Goal: Check status: Check status

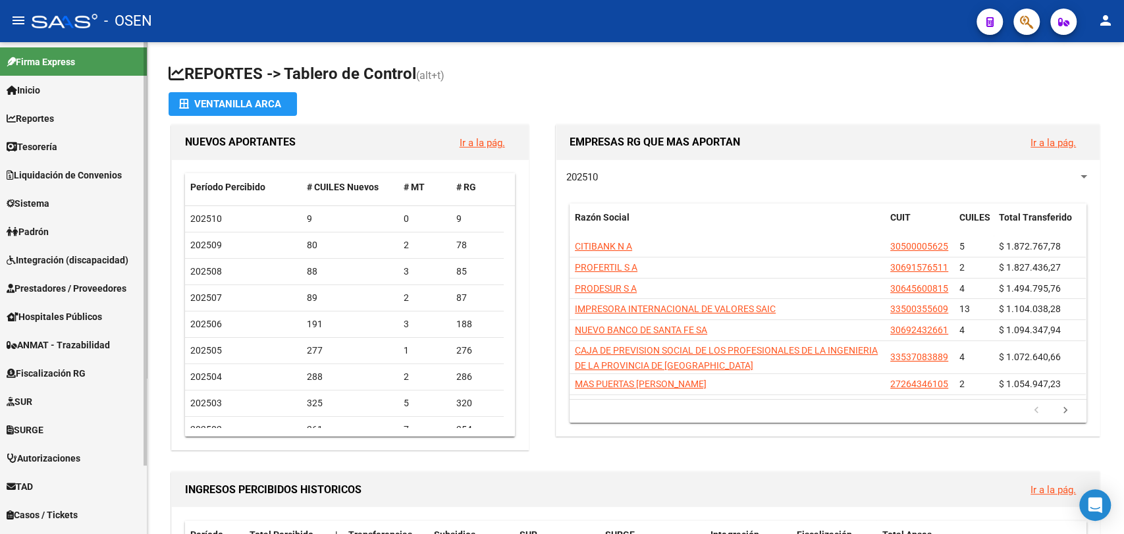
click at [60, 154] on link "Tesorería" at bounding box center [73, 146] width 147 height 28
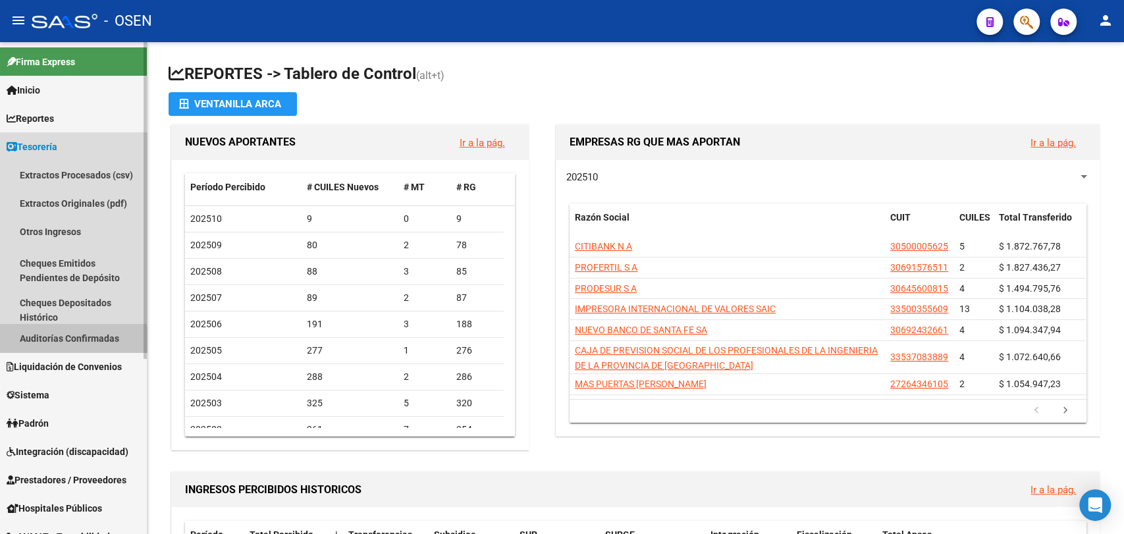
click at [70, 342] on link "Auditorías Confirmadas" at bounding box center [73, 338] width 147 height 28
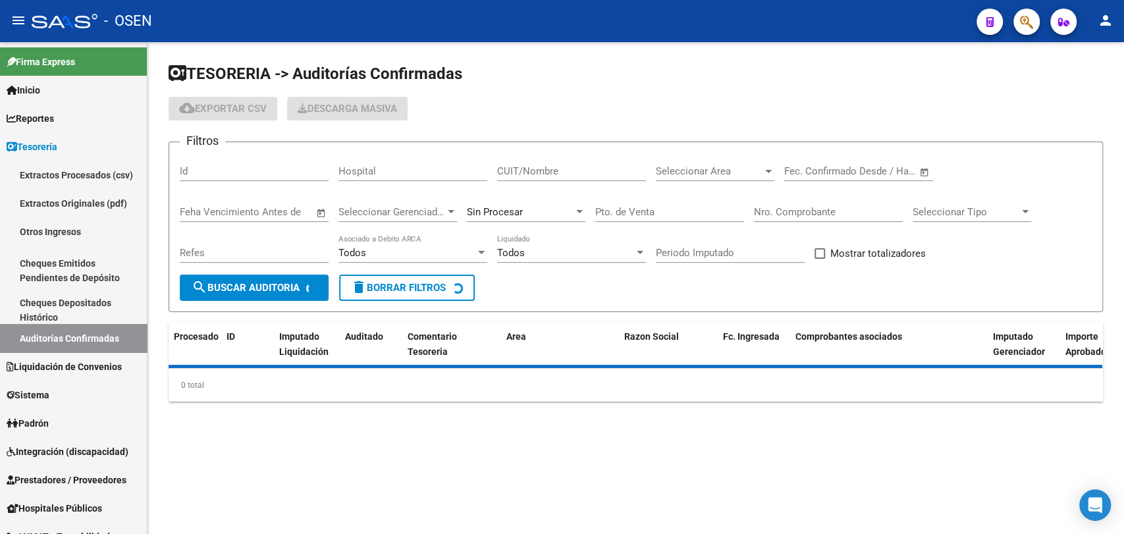
click at [742, 172] on span "Seleccionar Area" at bounding box center [709, 171] width 107 height 12
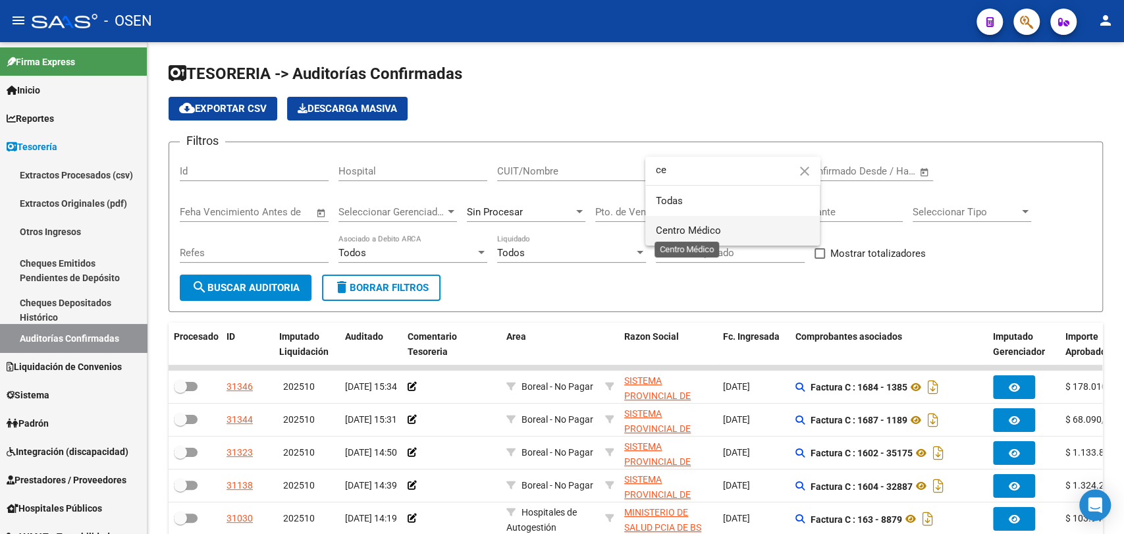
type input "ce"
click at [703, 234] on span "Centro Médico" at bounding box center [688, 231] width 65 height 12
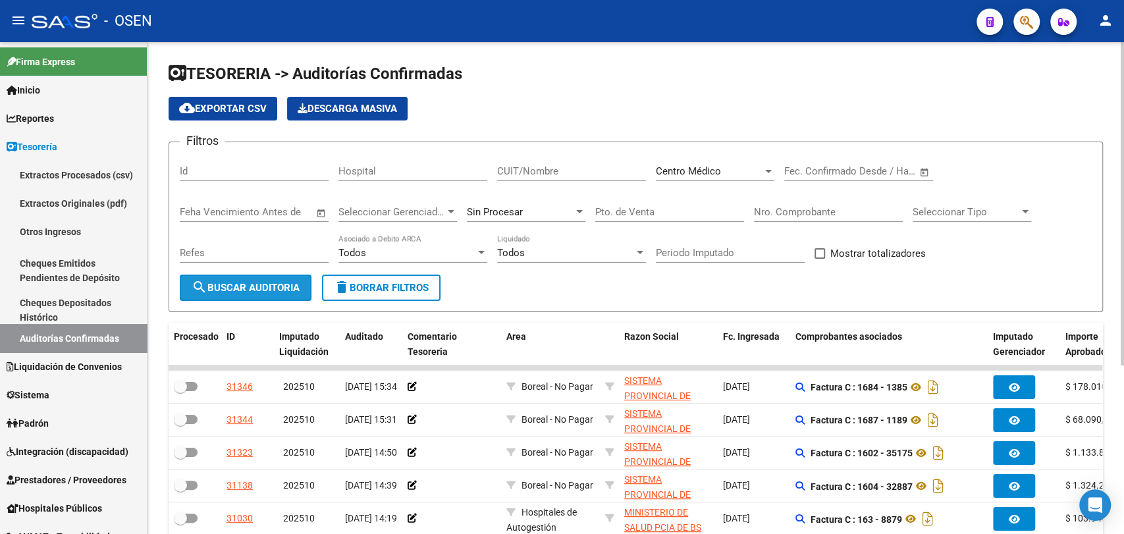
click at [268, 296] on button "search Buscar Auditoria" at bounding box center [246, 288] width 132 height 26
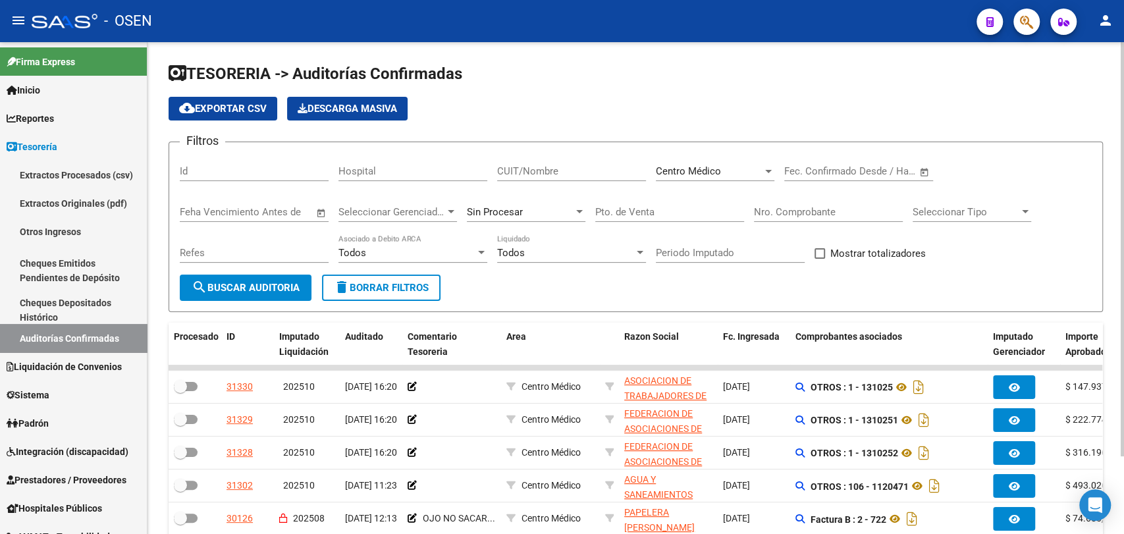
scroll to position [92, 0]
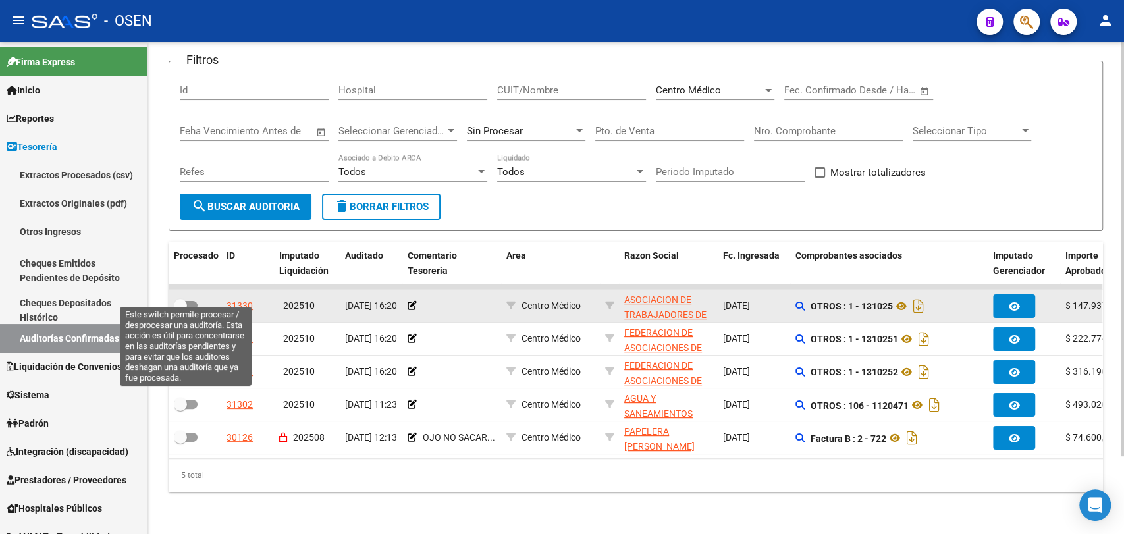
click at [179, 299] on span at bounding box center [180, 305] width 13 height 13
click at [180, 310] on input "checkbox" at bounding box center [180, 310] width 1 height 1
checkbox input "true"
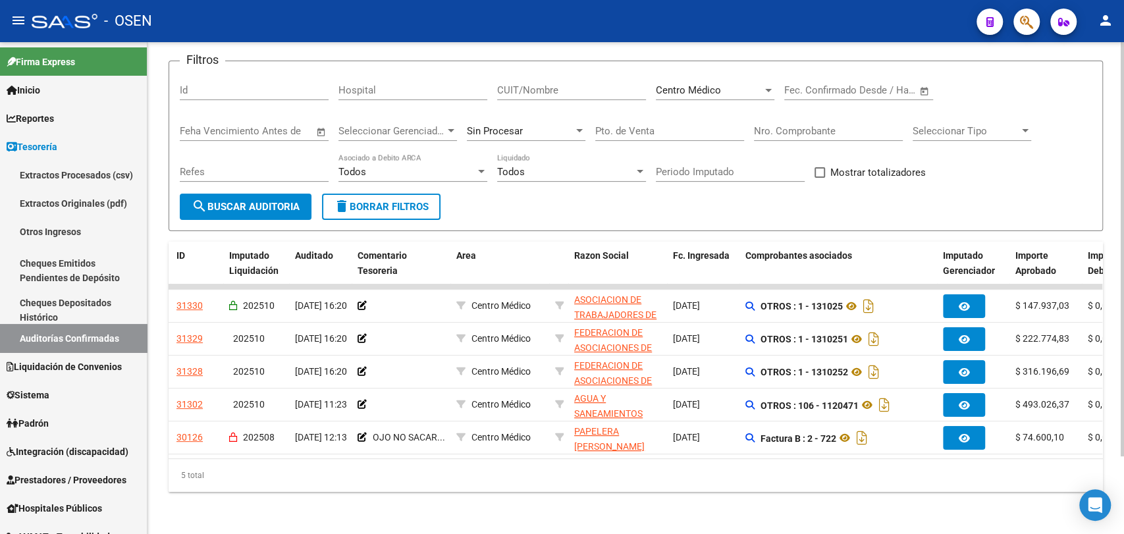
scroll to position [0, 0]
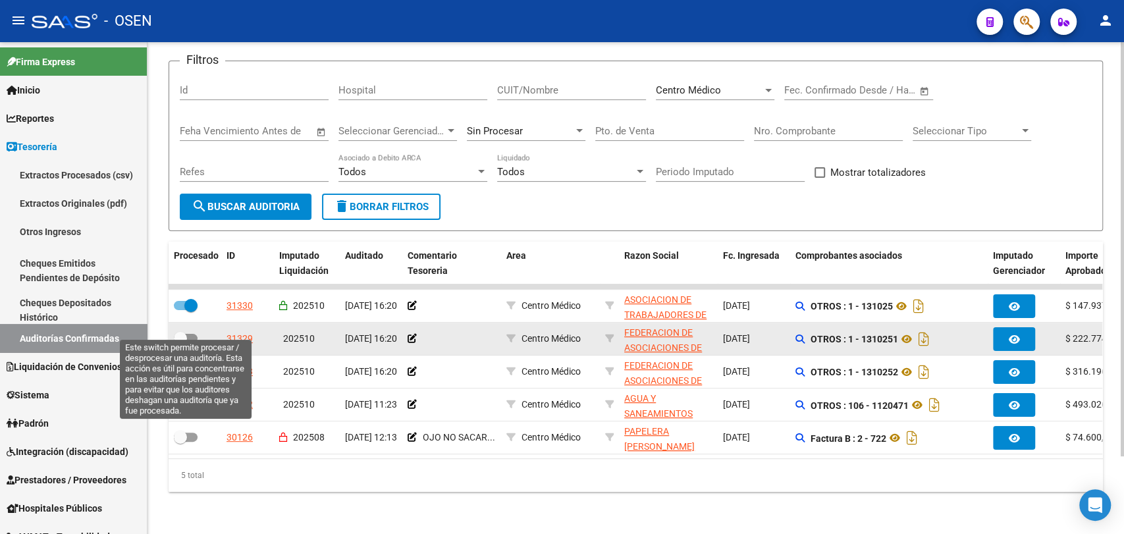
click at [184, 332] on span at bounding box center [180, 338] width 13 height 13
click at [180, 343] on input "checkbox" at bounding box center [180, 343] width 1 height 1
checkbox input "true"
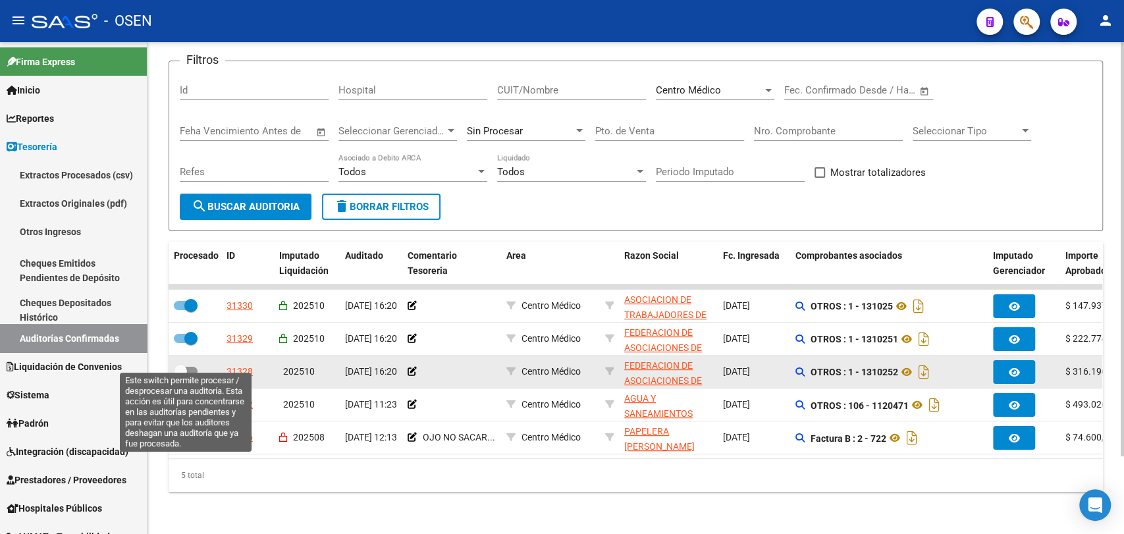
click at [179, 365] on span at bounding box center [180, 371] width 13 height 13
click at [180, 376] on input "checkbox" at bounding box center [180, 376] width 1 height 1
checkbox input "true"
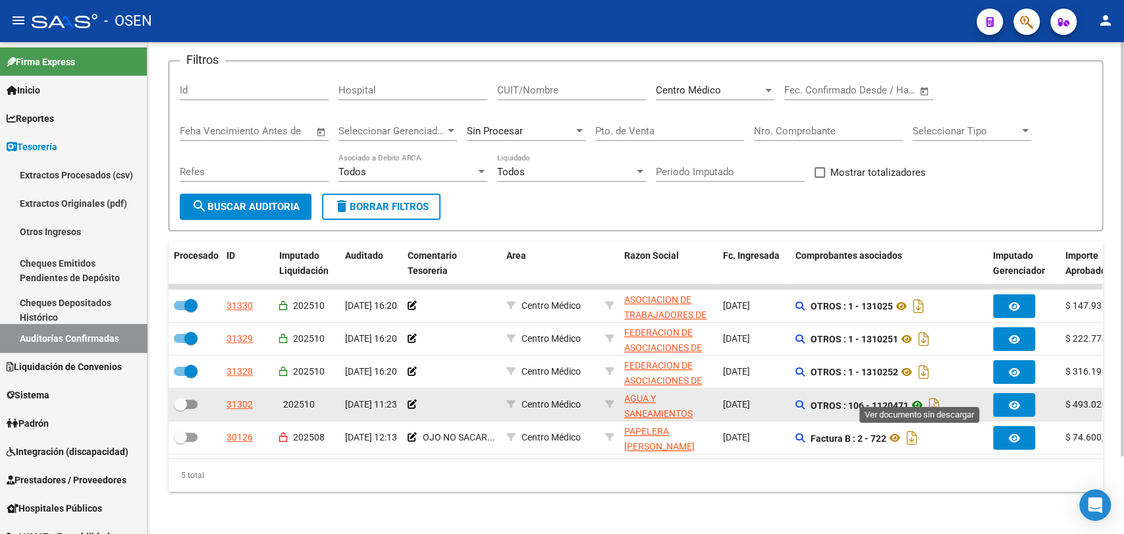
click at [921, 397] on icon at bounding box center [917, 405] width 17 height 16
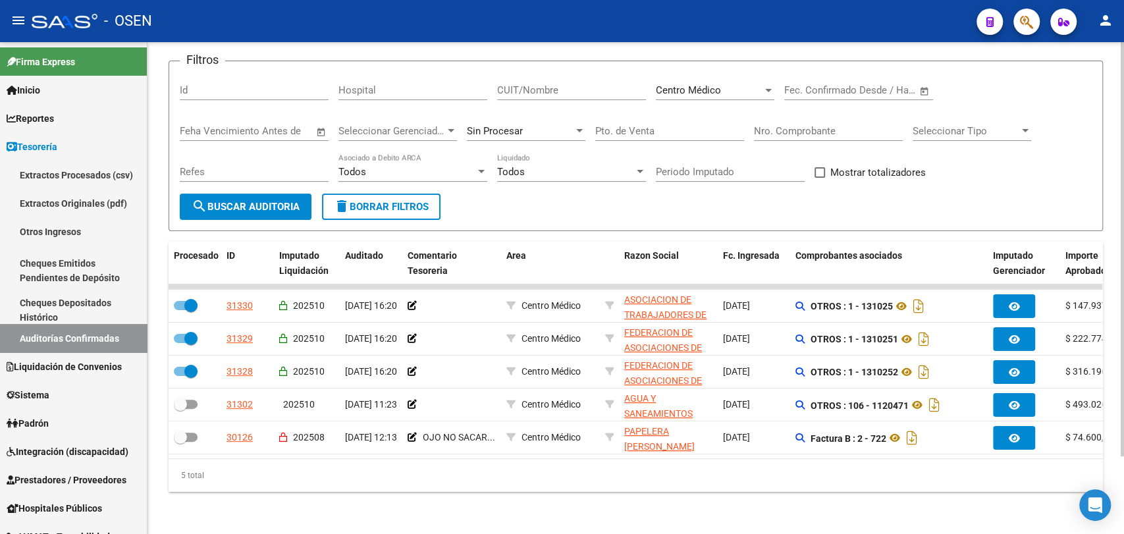
click at [723, 72] on div "Centro Médico Seleccionar Area" at bounding box center [715, 86] width 119 height 28
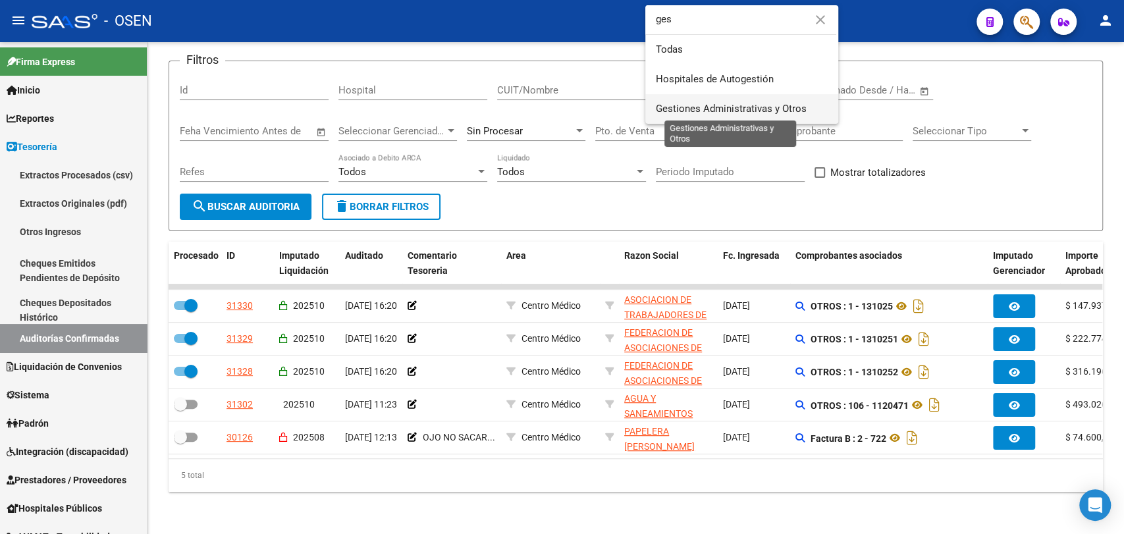
type input "ges"
click at [722, 107] on span "Gestiones Administrativas y Otros" at bounding box center [731, 109] width 151 height 12
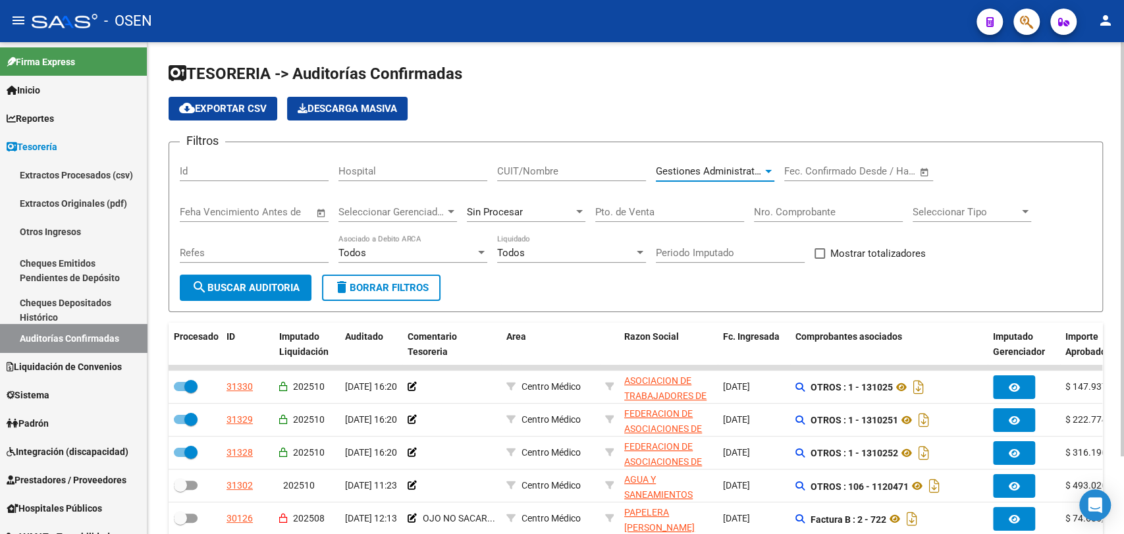
click at [263, 298] on button "search Buscar Auditoria" at bounding box center [246, 288] width 132 height 26
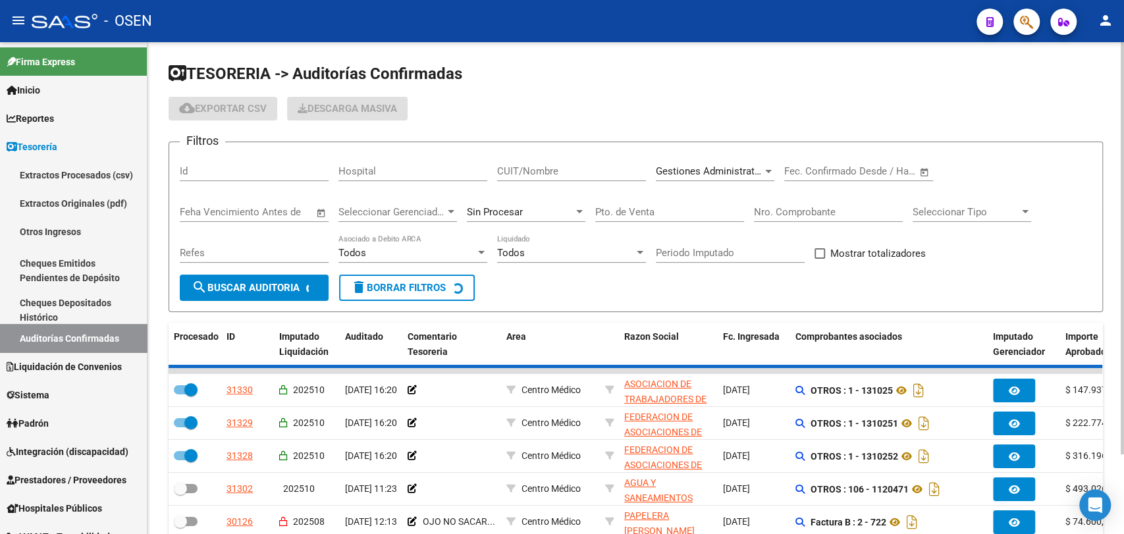
checkbox input "false"
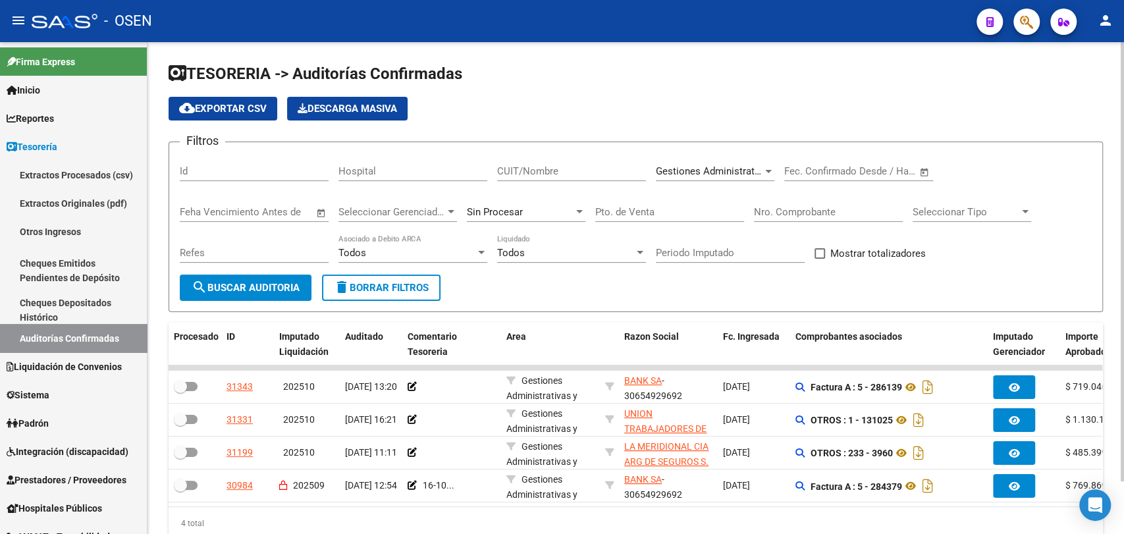
scroll to position [59, 0]
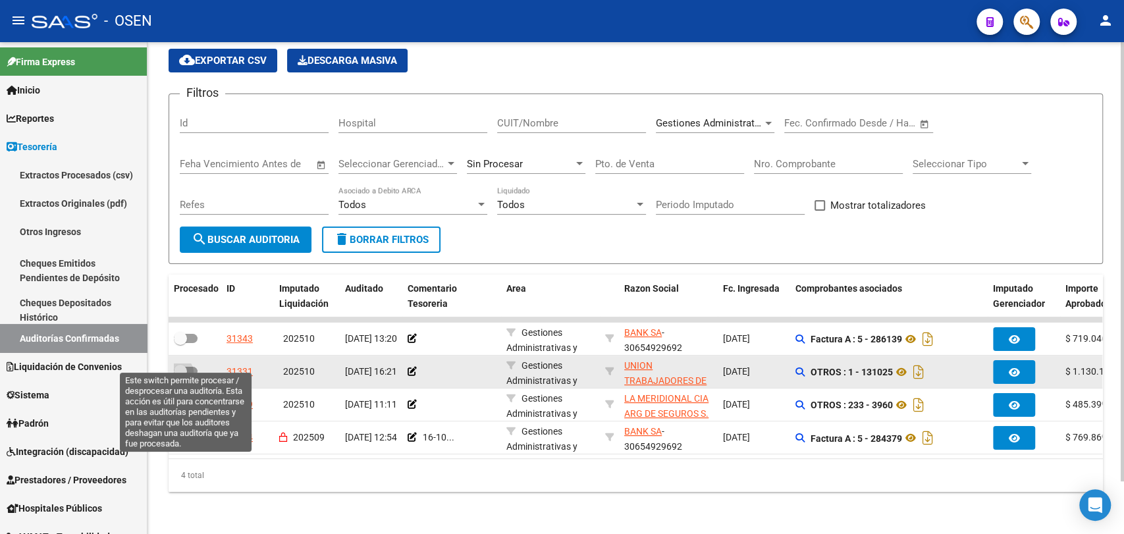
click at [179, 365] on span at bounding box center [180, 371] width 13 height 13
click at [180, 376] on input "checkbox" at bounding box center [180, 376] width 1 height 1
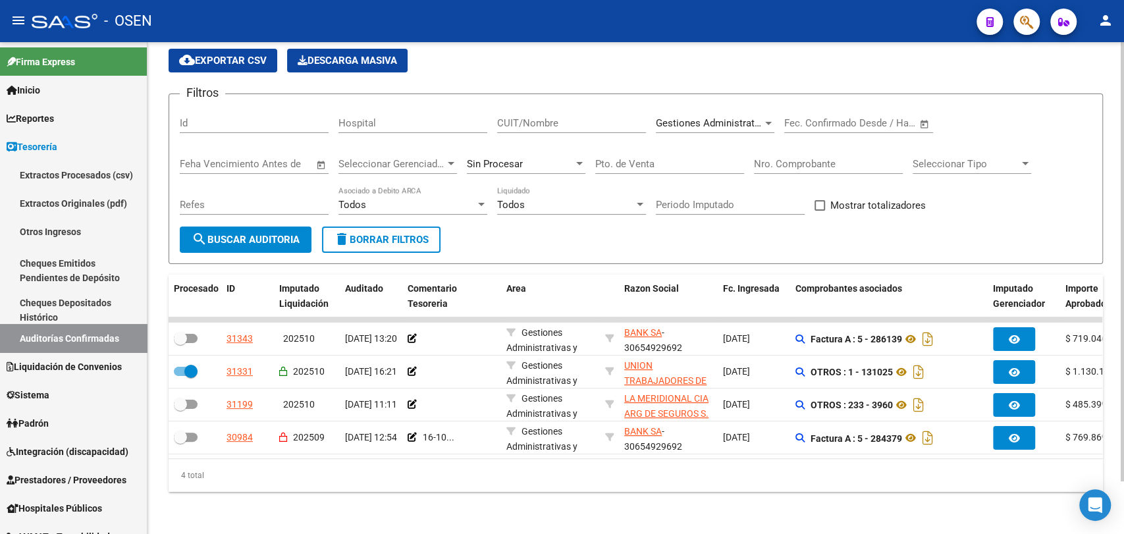
drag, startPoint x: 647, startPoint y: 460, endPoint x: 659, endPoint y: 455, distance: 12.7
click at [662, 455] on div "Procesado ID Imputado Liquidación Auditado Comentario Tesoreria Area Razon Soci…" at bounding box center [636, 383] width 934 height 217
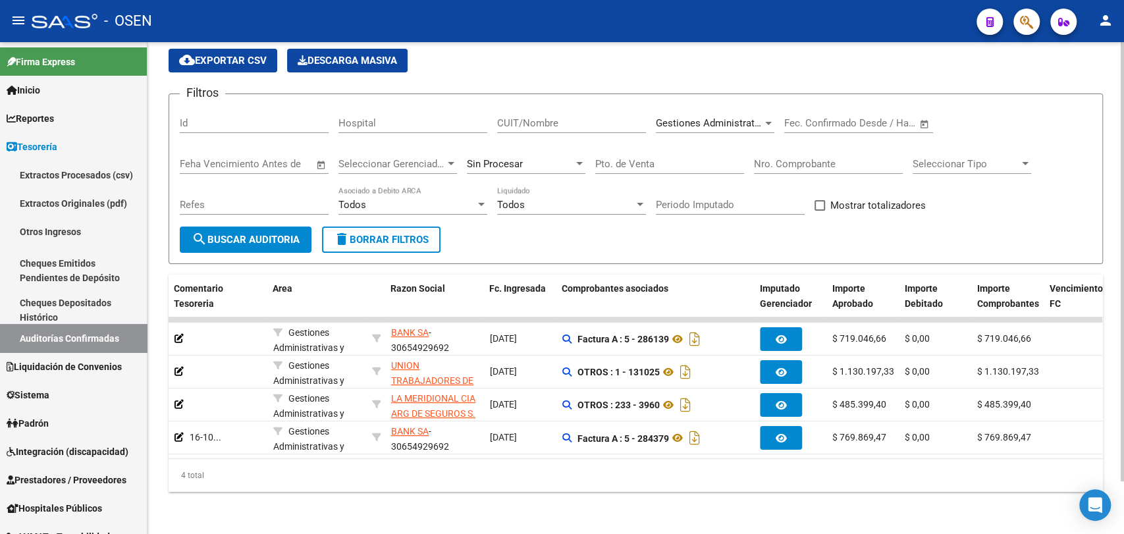
scroll to position [0, 0]
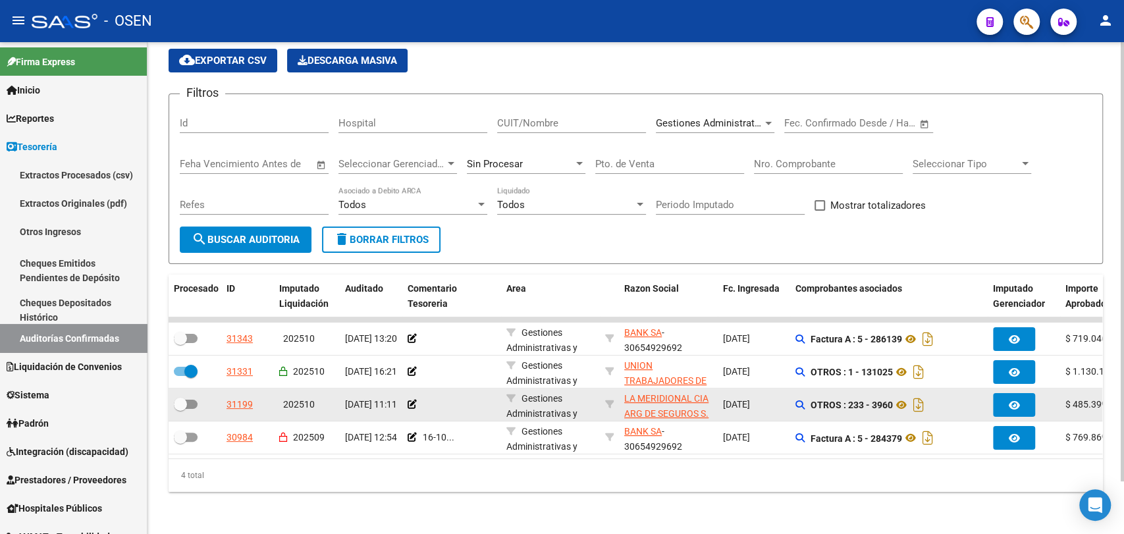
click at [184, 402] on datatable-body-cell at bounding box center [195, 405] width 53 height 32
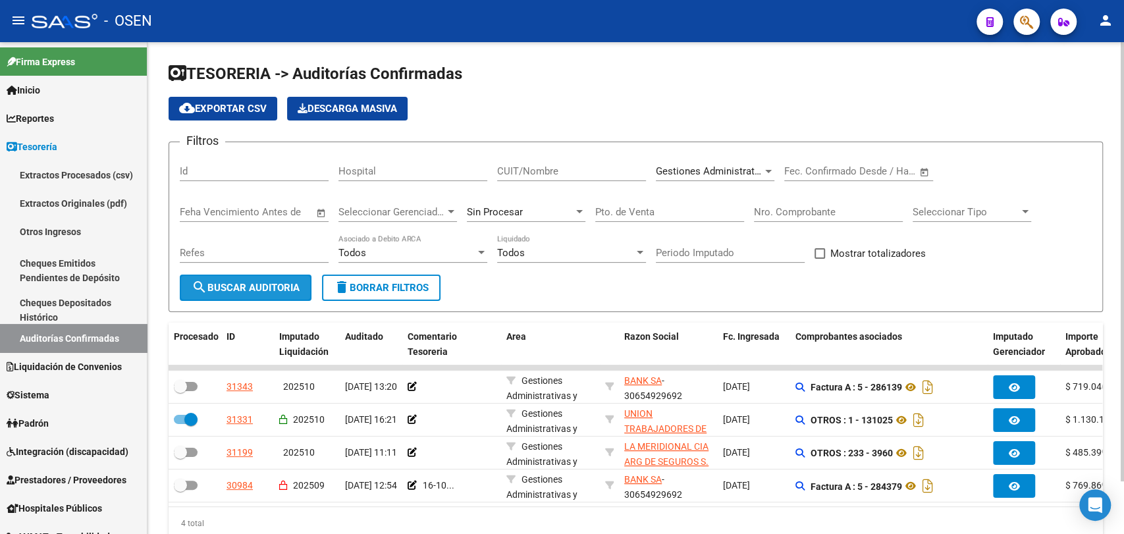
click at [252, 292] on span "search Buscar Auditoria" at bounding box center [246, 288] width 108 height 12
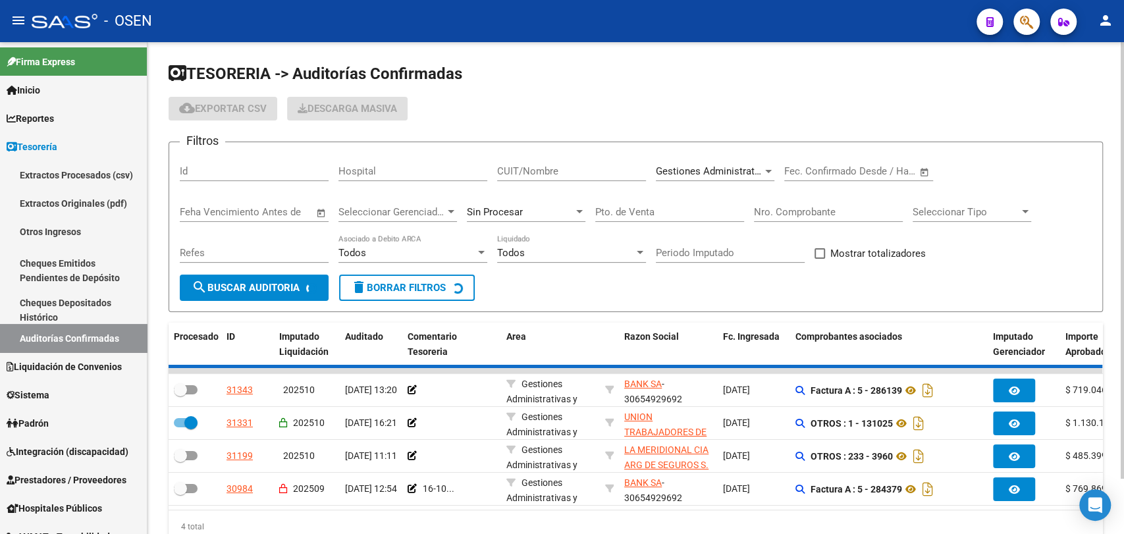
checkbox input "false"
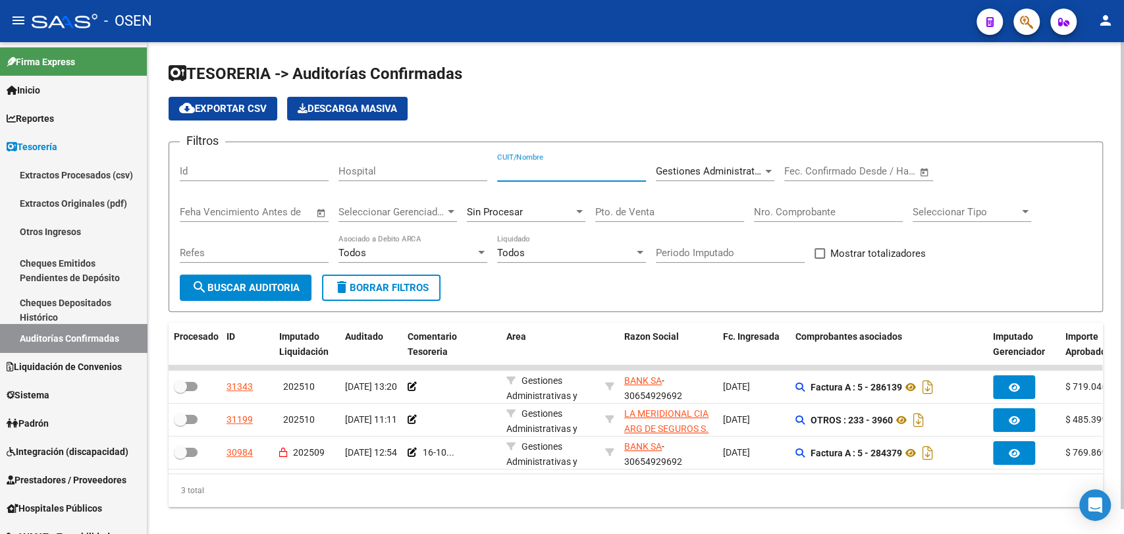
click at [572, 172] on input "CUIT/Nombre" at bounding box center [571, 171] width 149 height 12
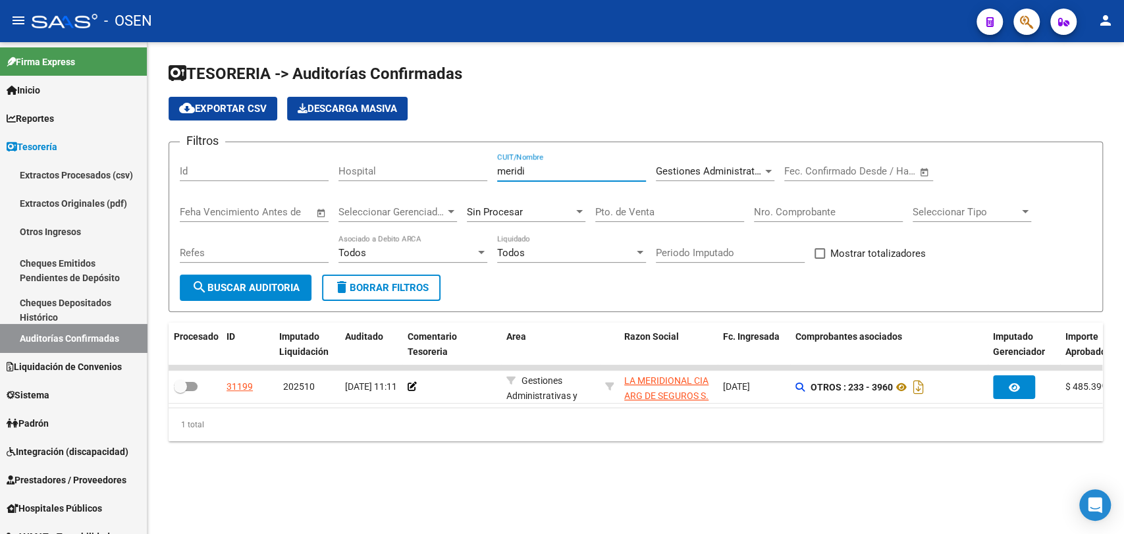
type input "meridi"
click at [718, 165] on div "Gestiones Administrativas y Otros Seleccionar Area" at bounding box center [715, 167] width 119 height 28
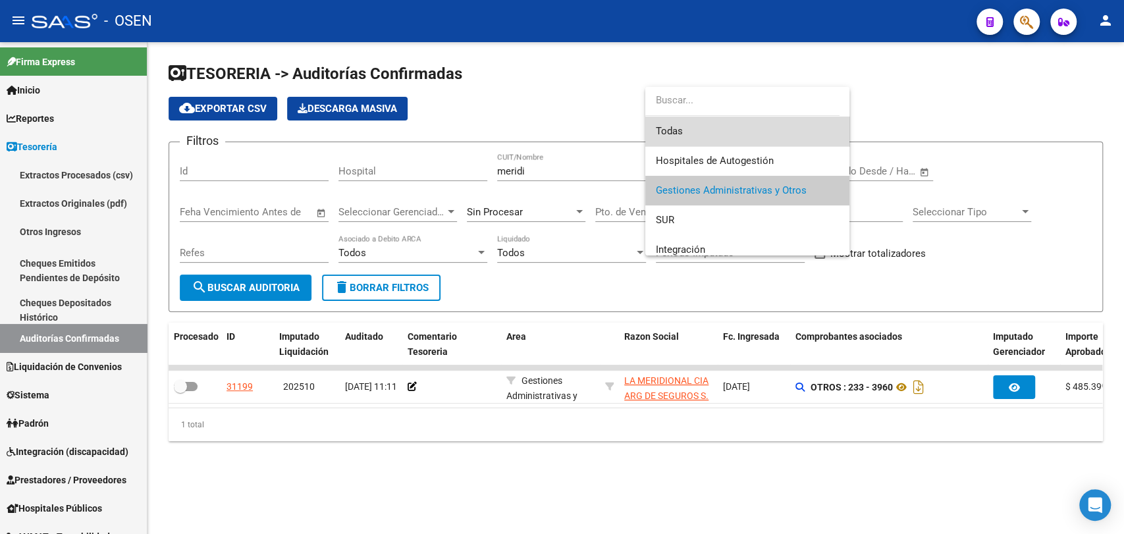
click at [771, 132] on span "Todas" at bounding box center [747, 132] width 183 height 30
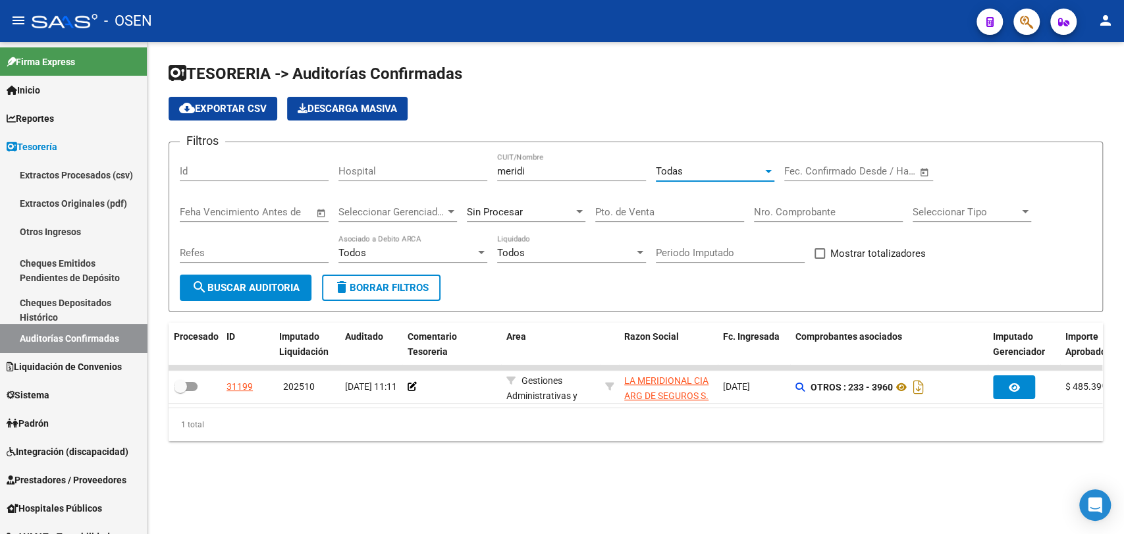
click at [556, 212] on div "Sin Procesar" at bounding box center [520, 212] width 107 height 12
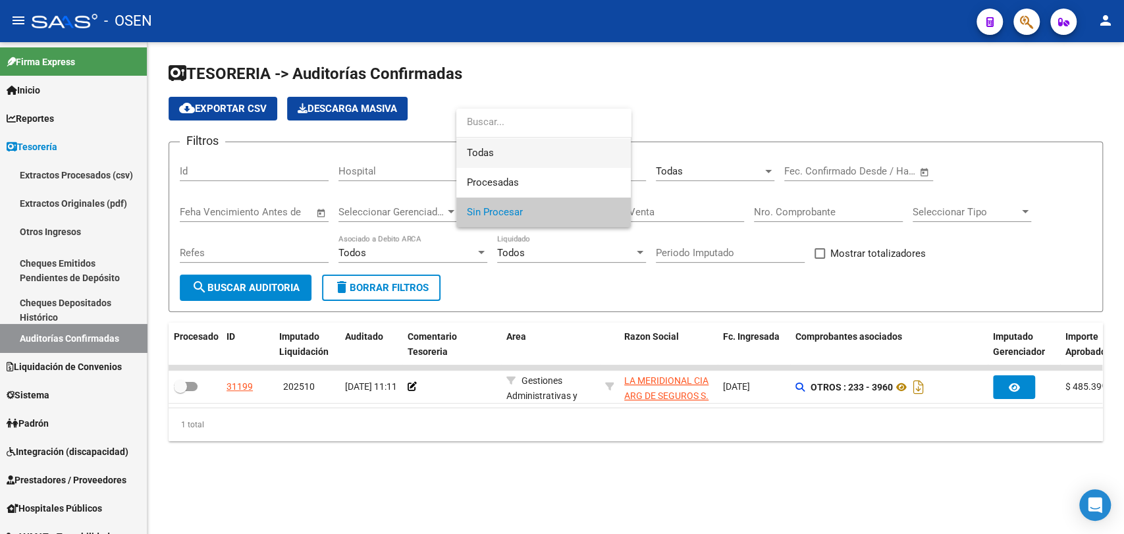
click at [554, 163] on span "Todas" at bounding box center [543, 153] width 153 height 30
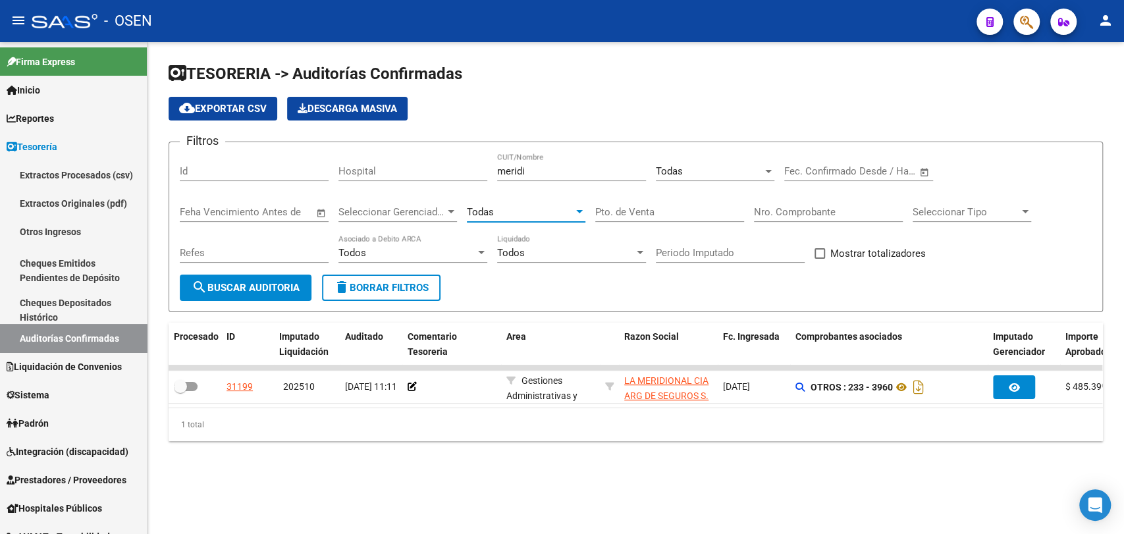
click at [273, 288] on span "search Buscar Auditoria" at bounding box center [246, 288] width 108 height 12
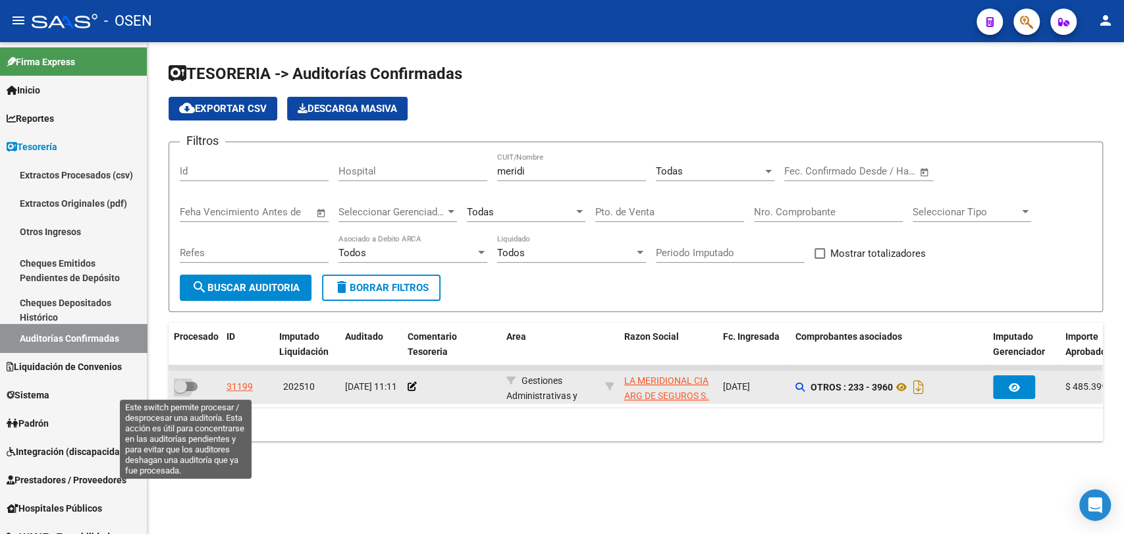
click at [182, 386] on span at bounding box center [180, 386] width 13 height 13
click at [180, 391] on input "checkbox" at bounding box center [180, 391] width 1 height 1
checkbox input "true"
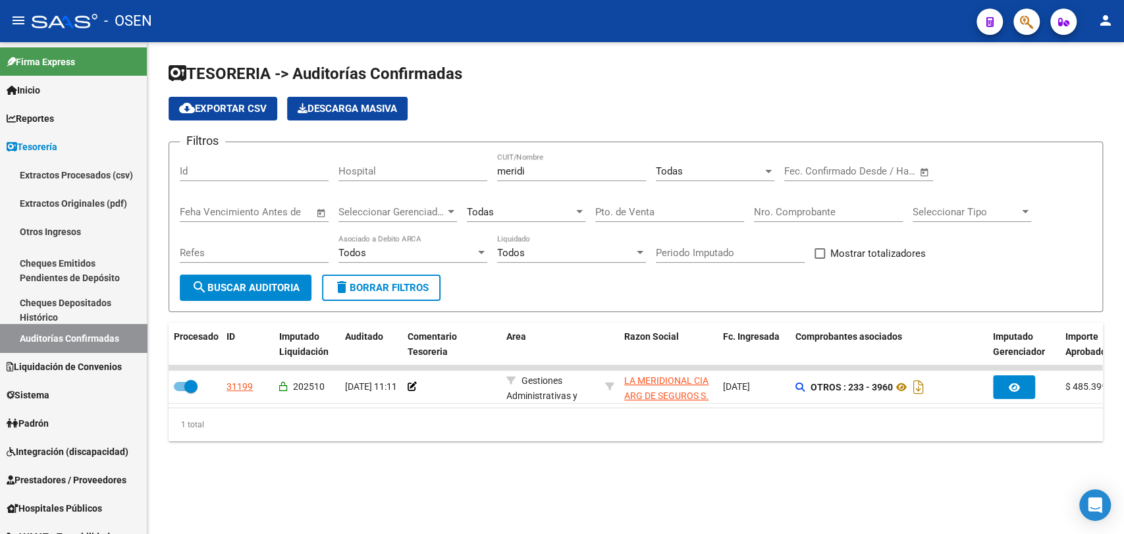
click at [546, 182] on div "meridi CUIT/Nombre" at bounding box center [571, 173] width 149 height 41
drag, startPoint x: 549, startPoint y: 172, endPoint x: 400, endPoint y: 171, distance: 148.8
click at [400, 171] on div "Filtros Id Hospital meridi CUIT/Nombre Todas Seleccionar Area Fecha inicio – Fe…" at bounding box center [636, 214] width 912 height 122
click at [253, 278] on button "search Buscar Auditoria" at bounding box center [246, 288] width 132 height 26
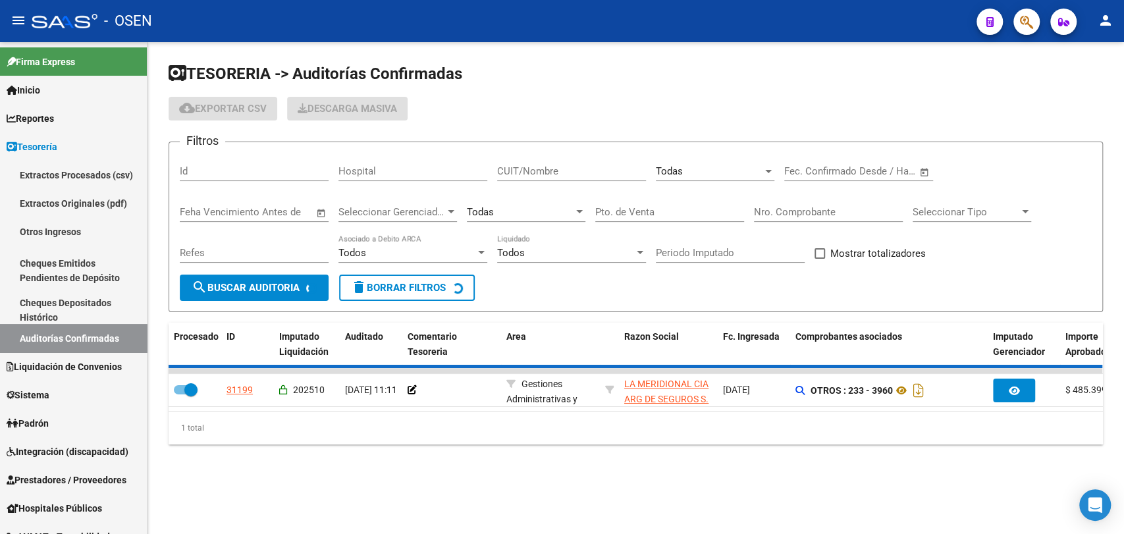
checkbox input "false"
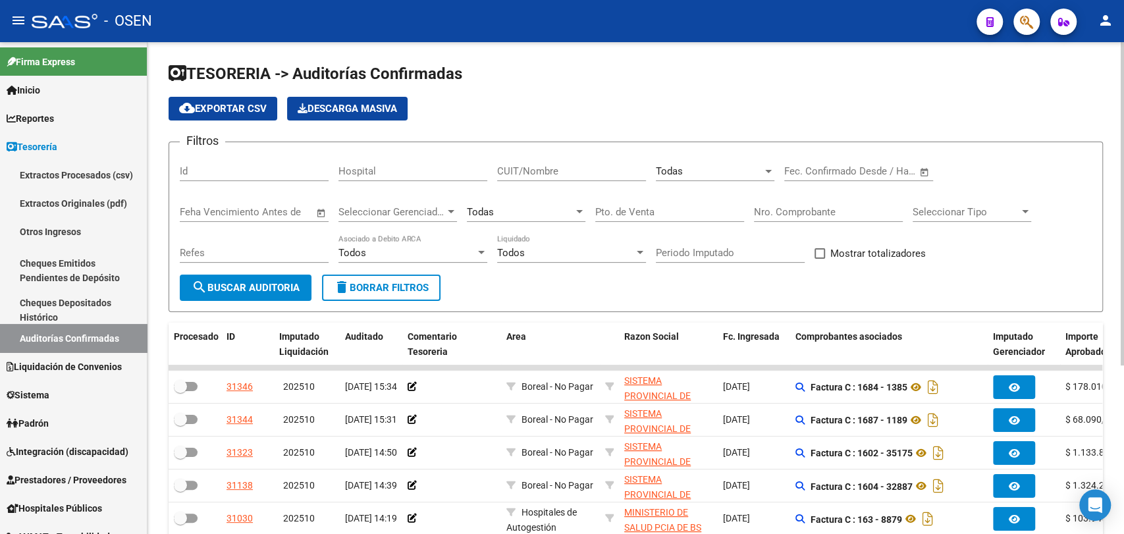
click at [541, 160] on div "CUIT/Nombre" at bounding box center [571, 167] width 149 height 28
type input "neuquen"
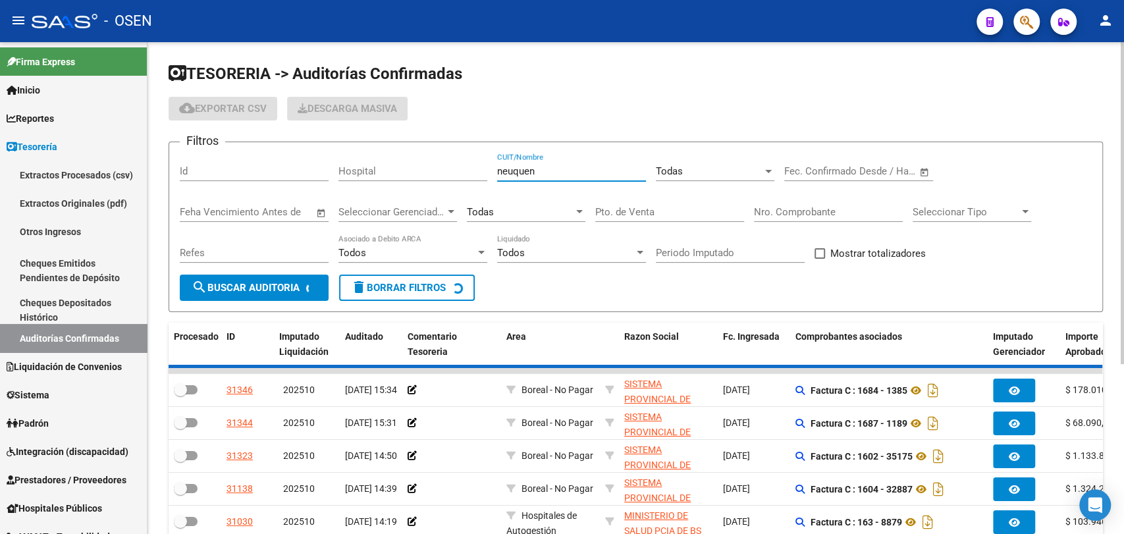
checkbox input "true"
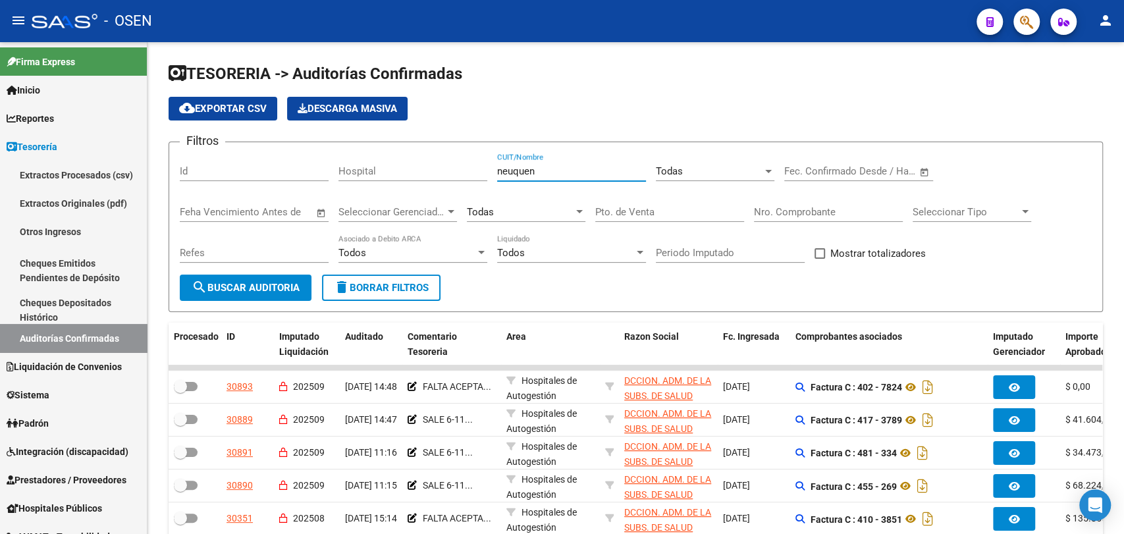
type input "neuquen"
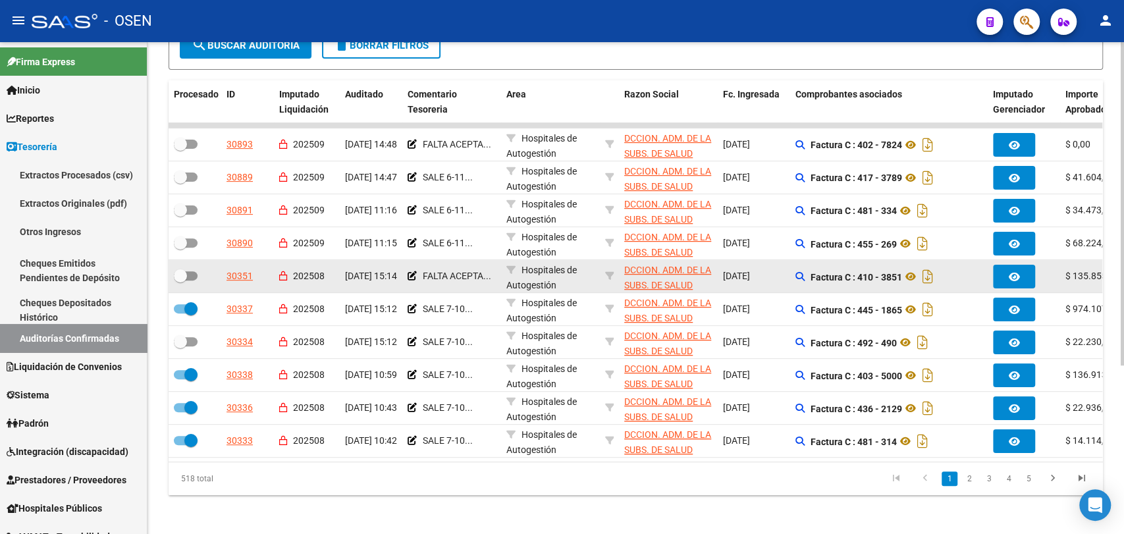
scroll to position [257, 0]
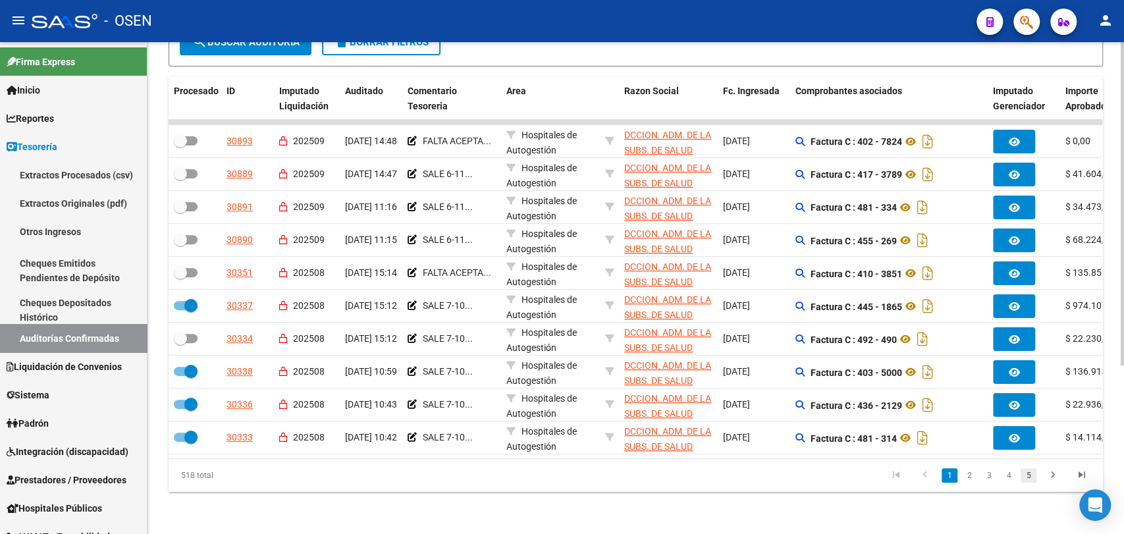
click at [1032, 478] on link "5" at bounding box center [1029, 475] width 16 height 14
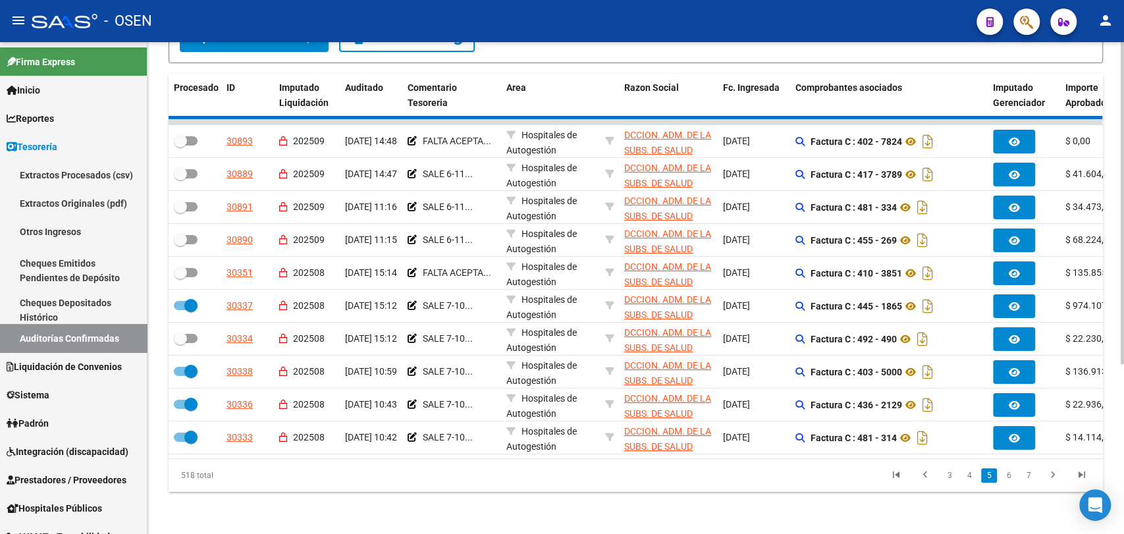
checkbox input "true"
checkbox input "false"
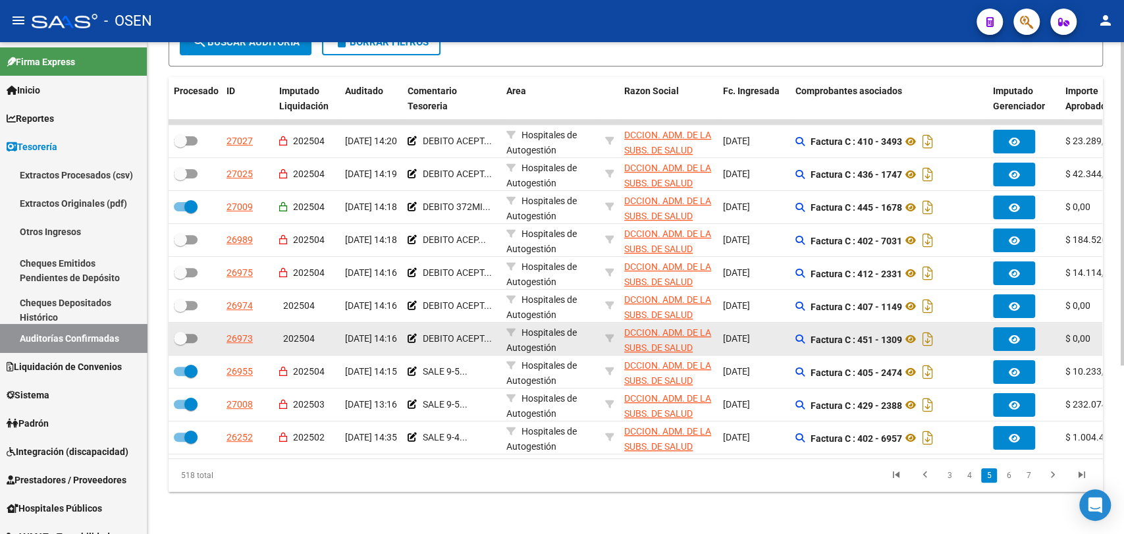
scroll to position [0, 0]
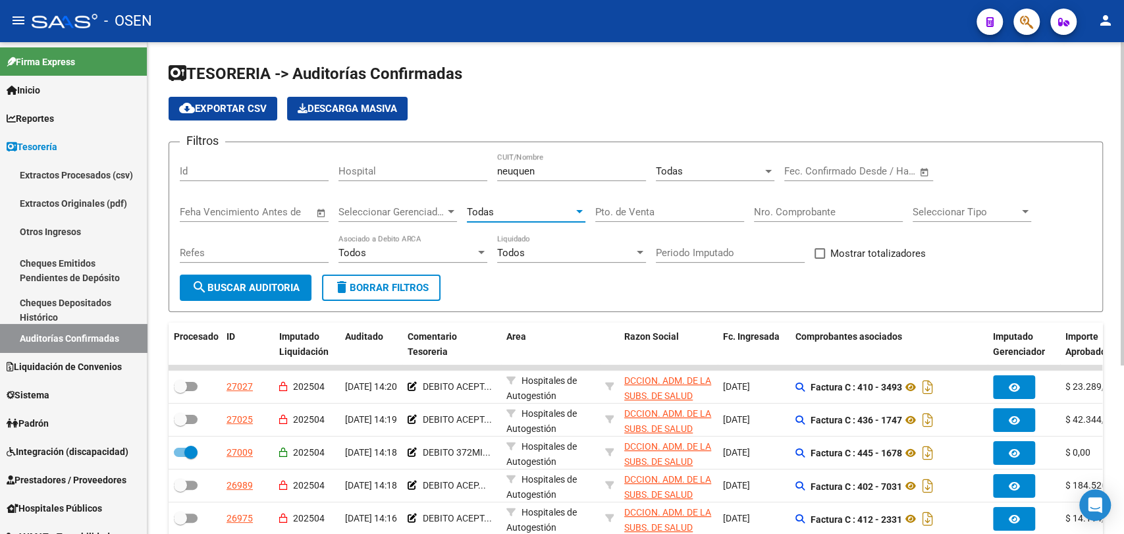
click at [524, 213] on div "Todas" at bounding box center [520, 212] width 107 height 12
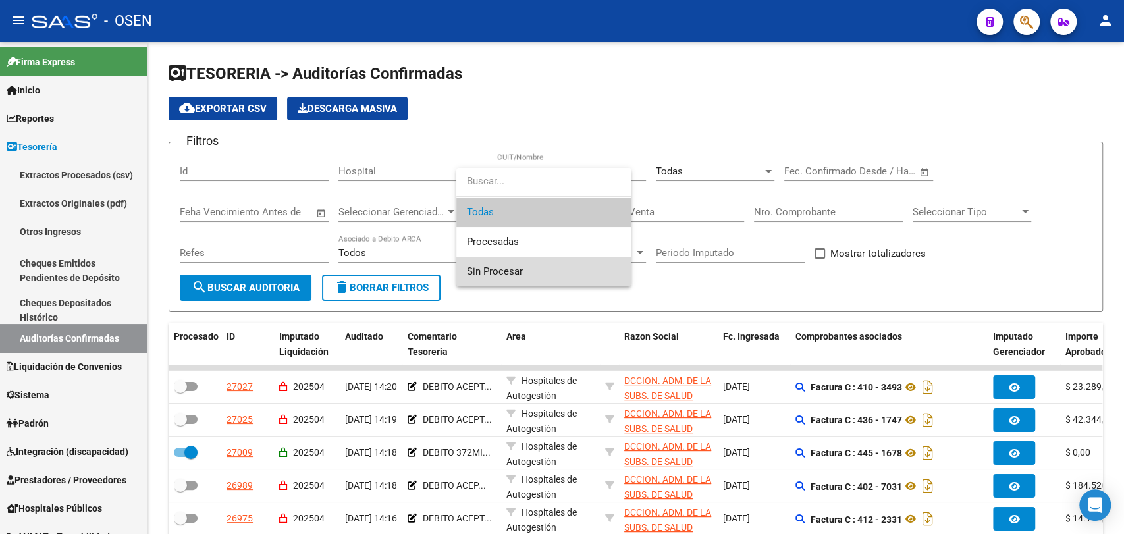
click at [522, 271] on span "Sin Procesar" at bounding box center [543, 272] width 153 height 30
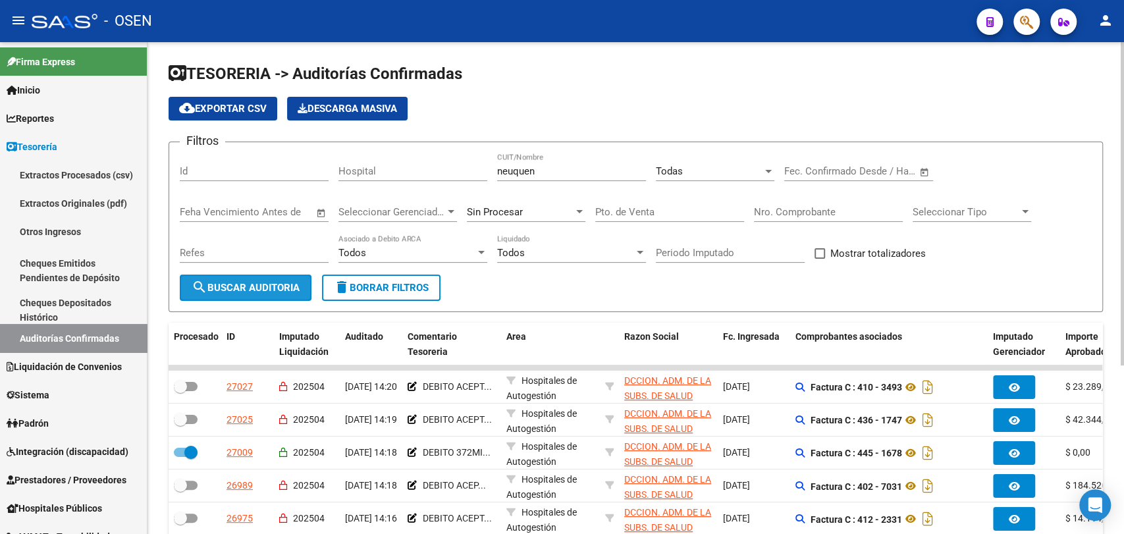
click at [234, 287] on span "search Buscar Auditoria" at bounding box center [246, 288] width 108 height 12
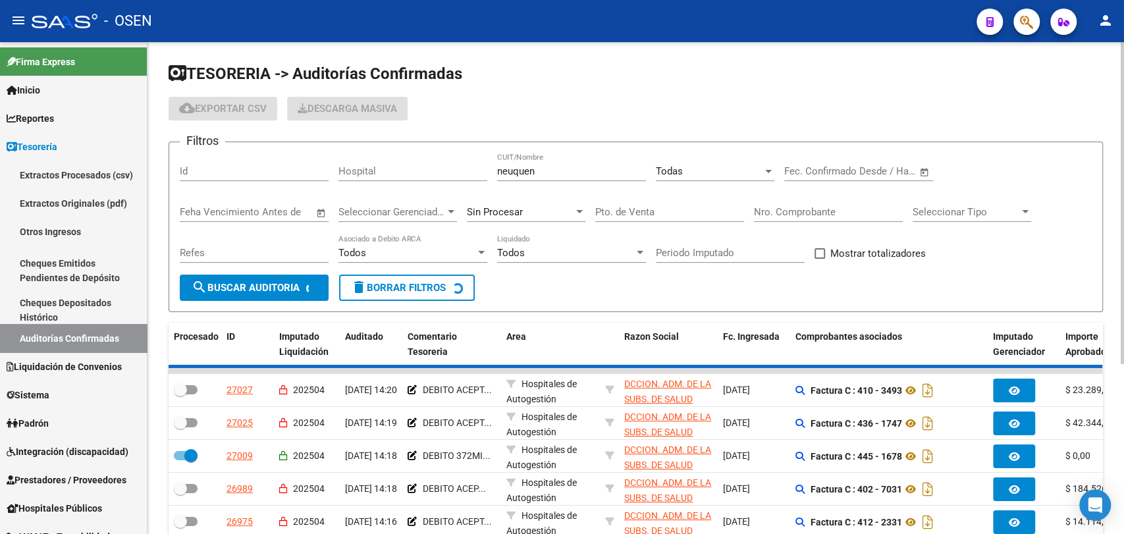
checkbox input "false"
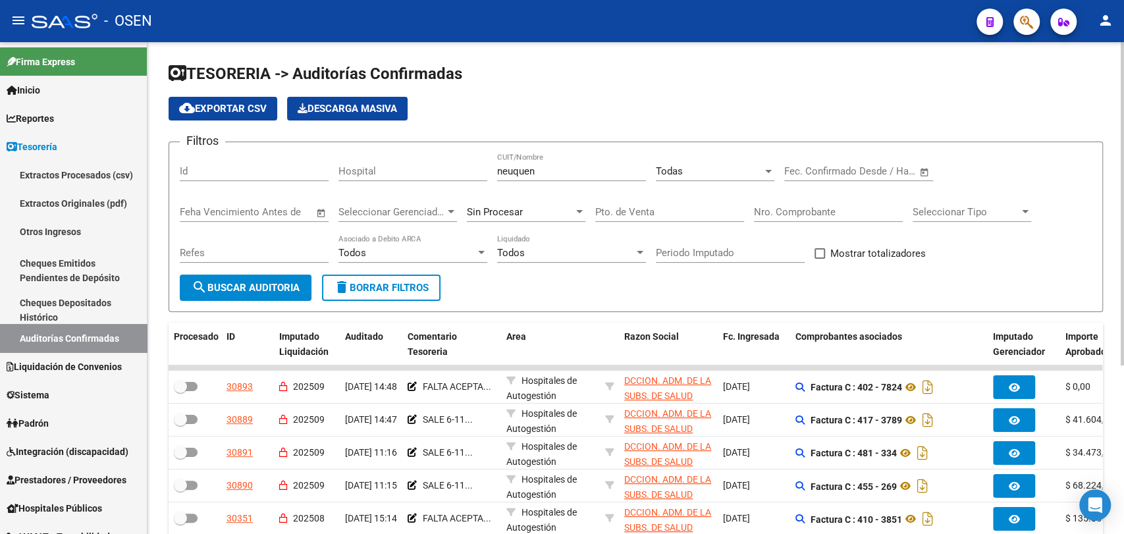
scroll to position [244, 0]
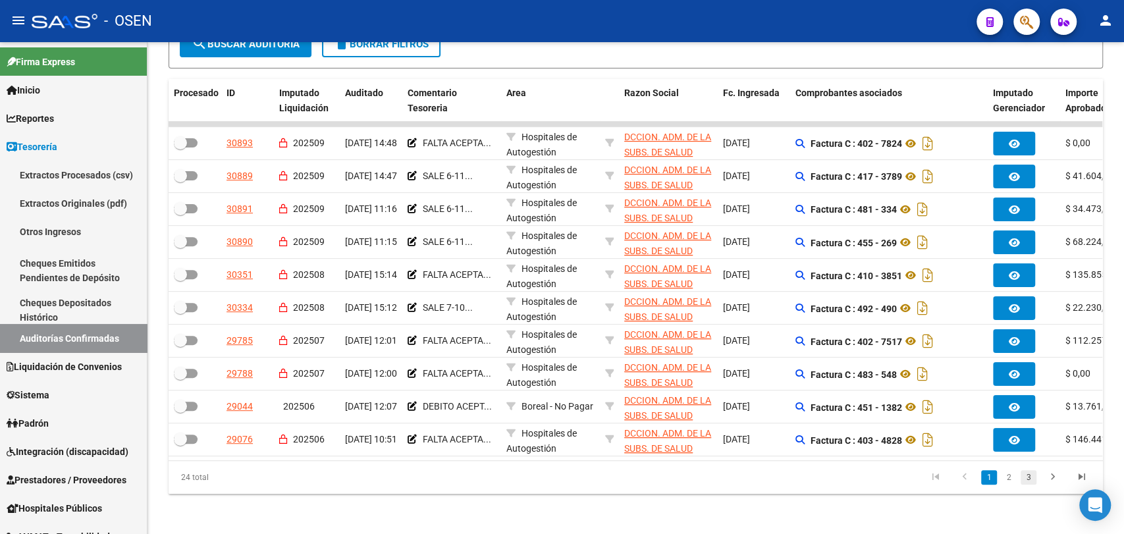
click at [1033, 485] on link "3" at bounding box center [1029, 477] width 16 height 14
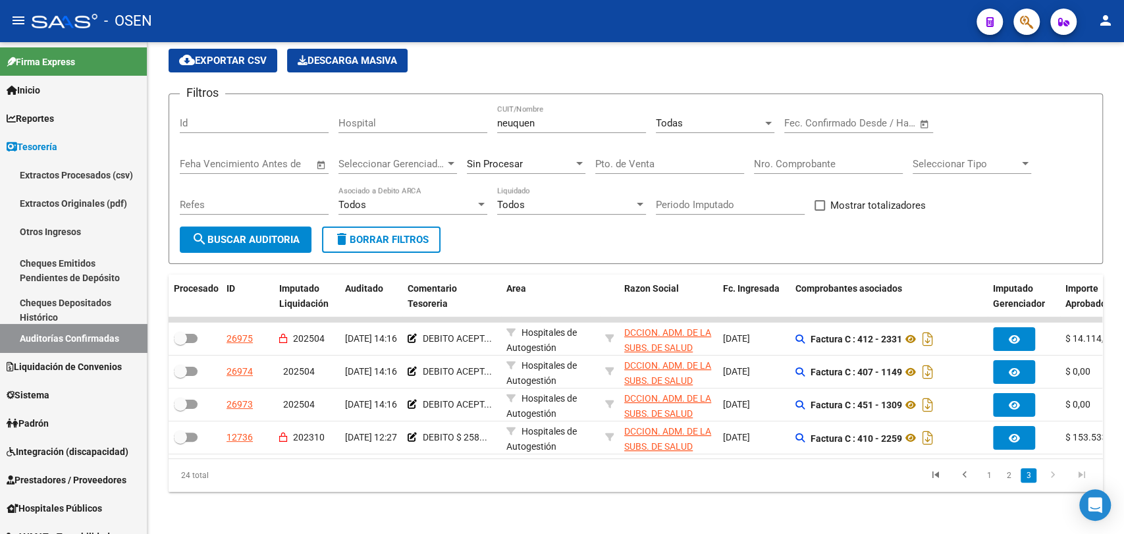
scroll to position [59, 0]
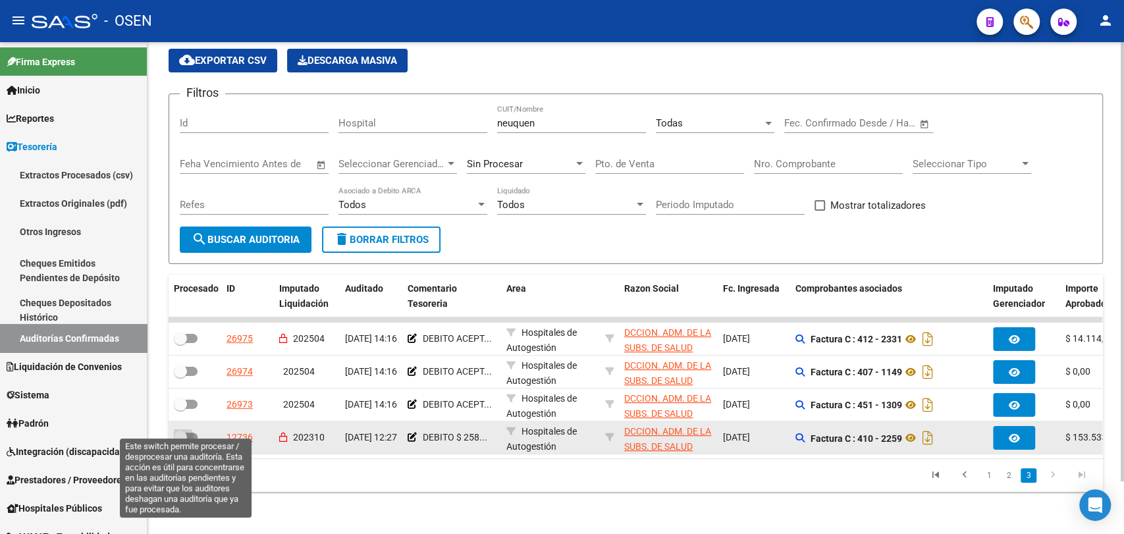
click at [177, 433] on label at bounding box center [186, 437] width 24 height 16
click at [180, 442] on input "checkbox" at bounding box center [180, 442] width 1 height 1
checkbox input "true"
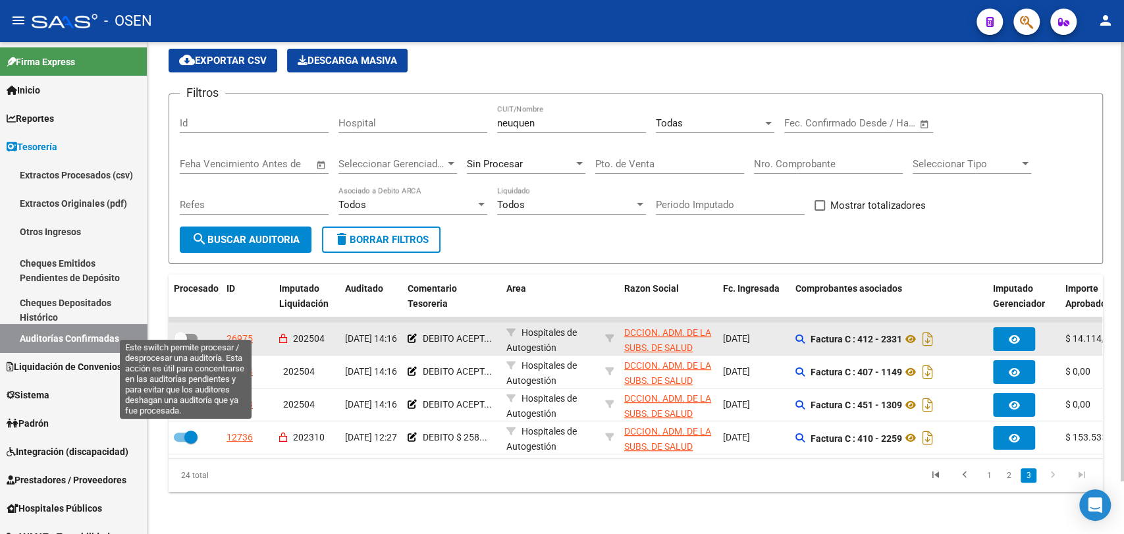
click at [181, 332] on span at bounding box center [180, 338] width 13 height 13
click at [180, 343] on input "checkbox" at bounding box center [180, 343] width 1 height 1
checkbox input "true"
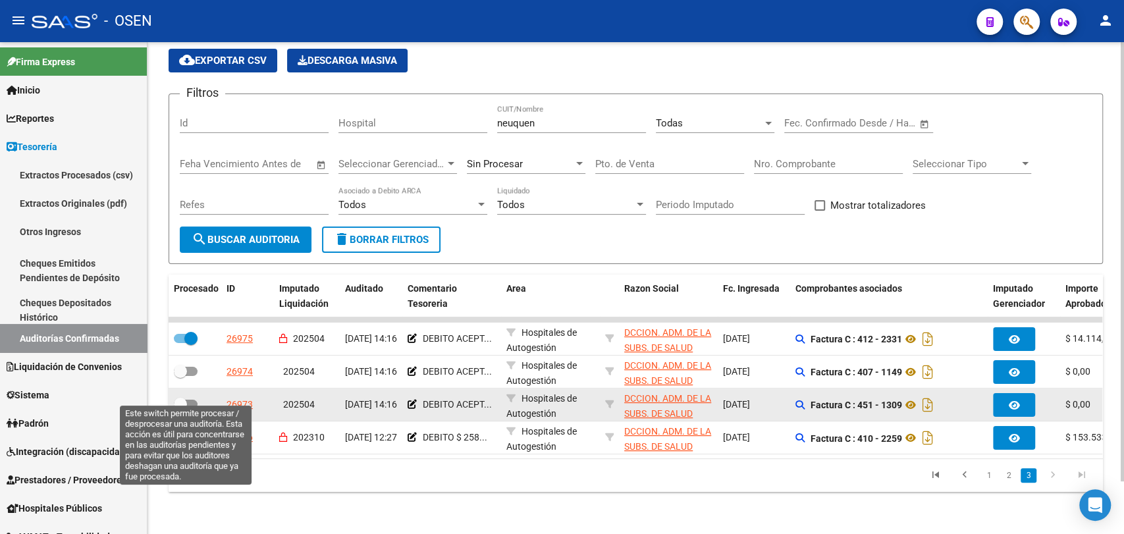
click at [185, 398] on span at bounding box center [180, 404] width 13 height 13
click at [180, 409] on input "checkbox" at bounding box center [180, 409] width 1 height 1
checkbox input "true"
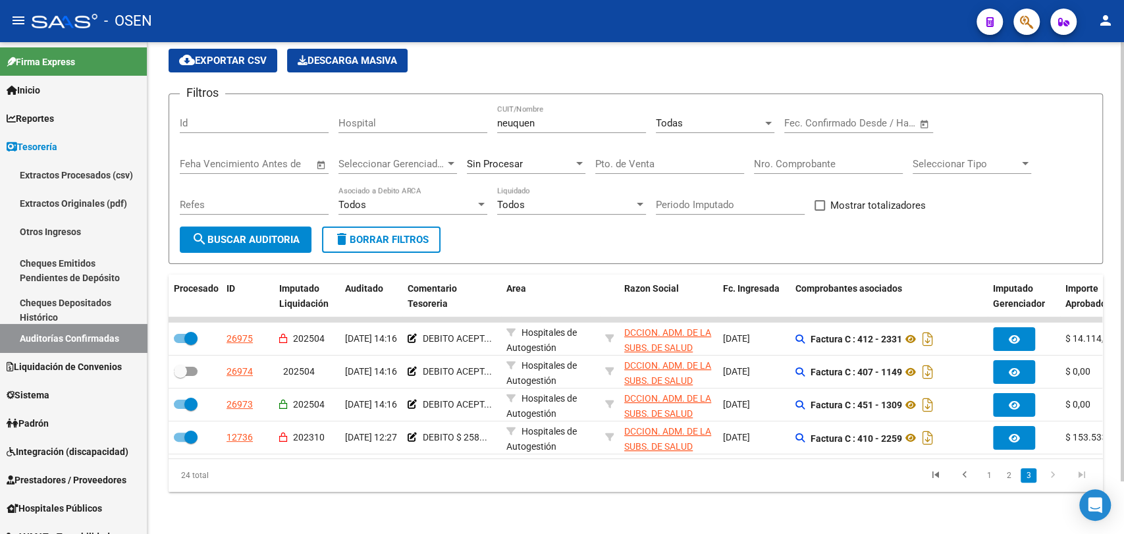
click at [259, 234] on span "search Buscar Auditoria" at bounding box center [246, 240] width 108 height 12
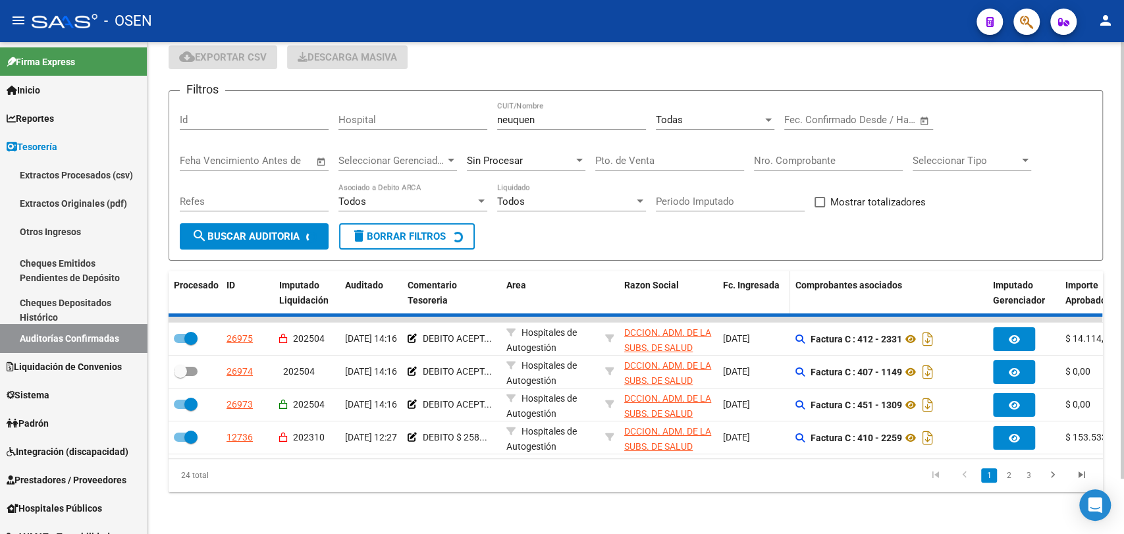
checkbox input "false"
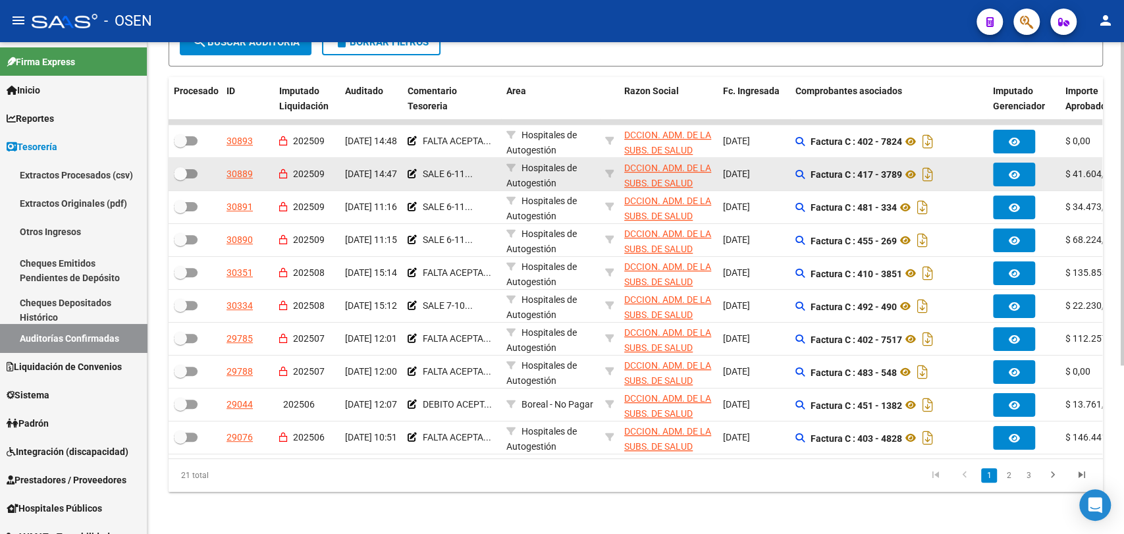
scroll to position [257, 0]
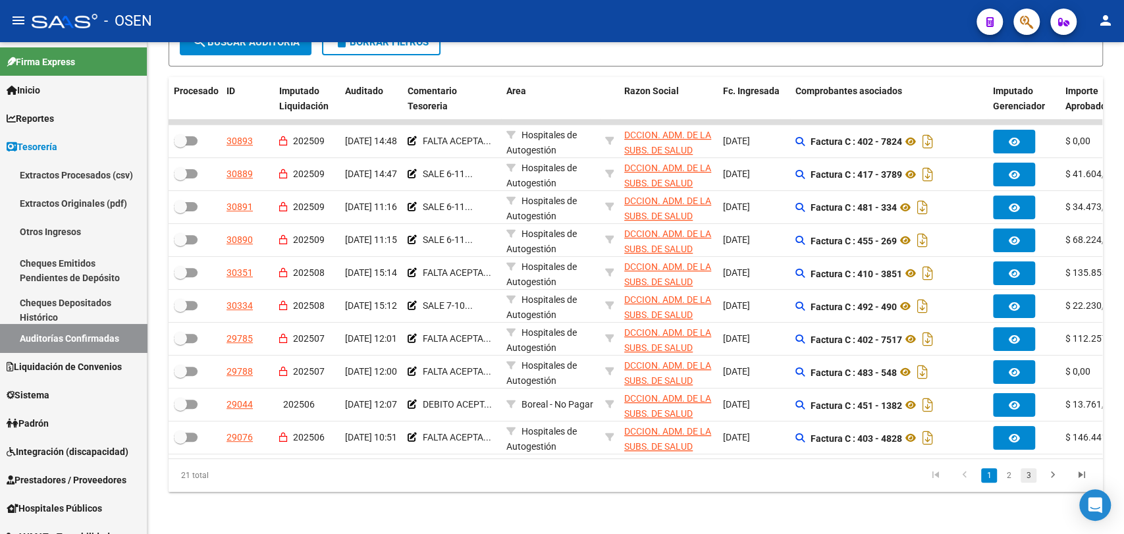
click at [1027, 481] on link "3" at bounding box center [1029, 475] width 16 height 14
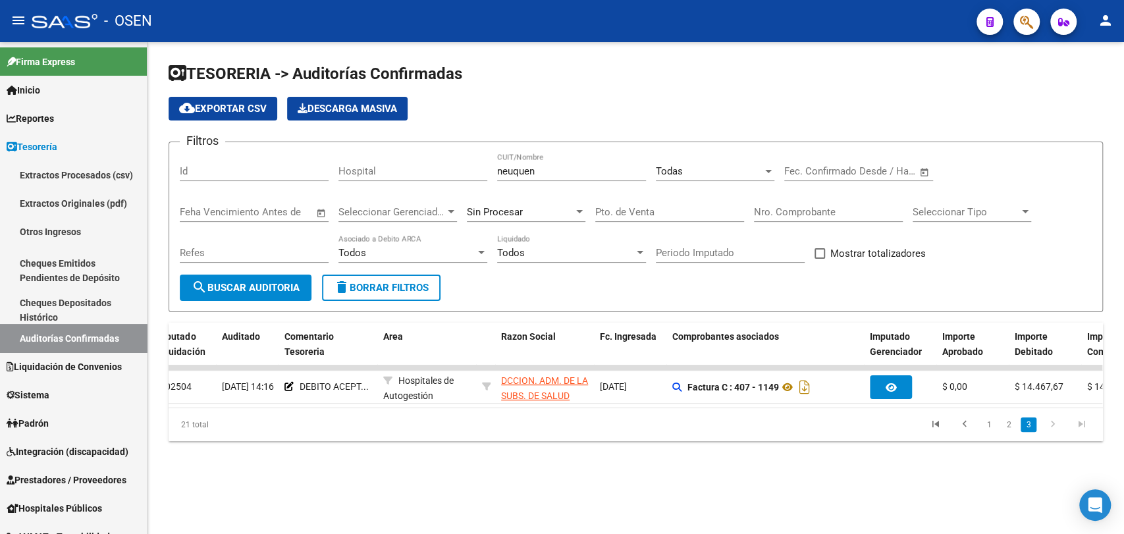
scroll to position [0, 0]
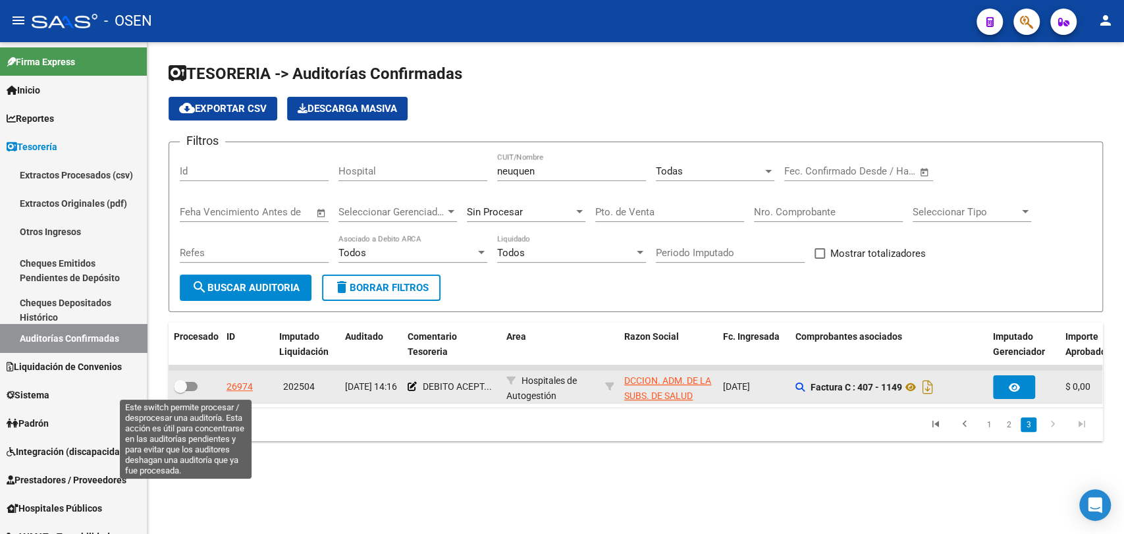
click at [186, 394] on label at bounding box center [186, 387] width 24 height 16
click at [180, 392] on input "checkbox" at bounding box center [180, 391] width 1 height 1
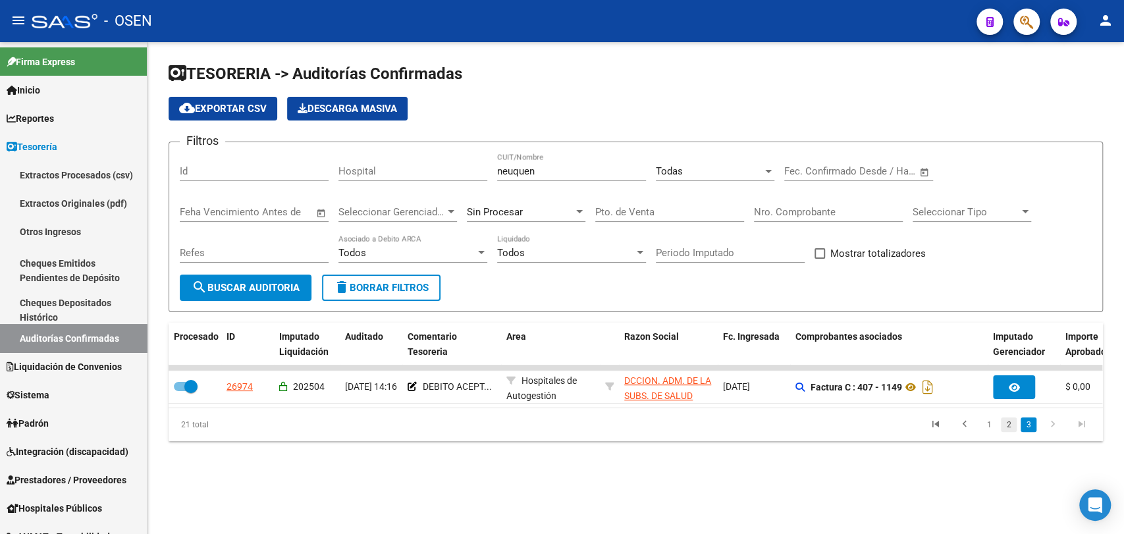
click at [1010, 432] on link "2" at bounding box center [1009, 424] width 16 height 14
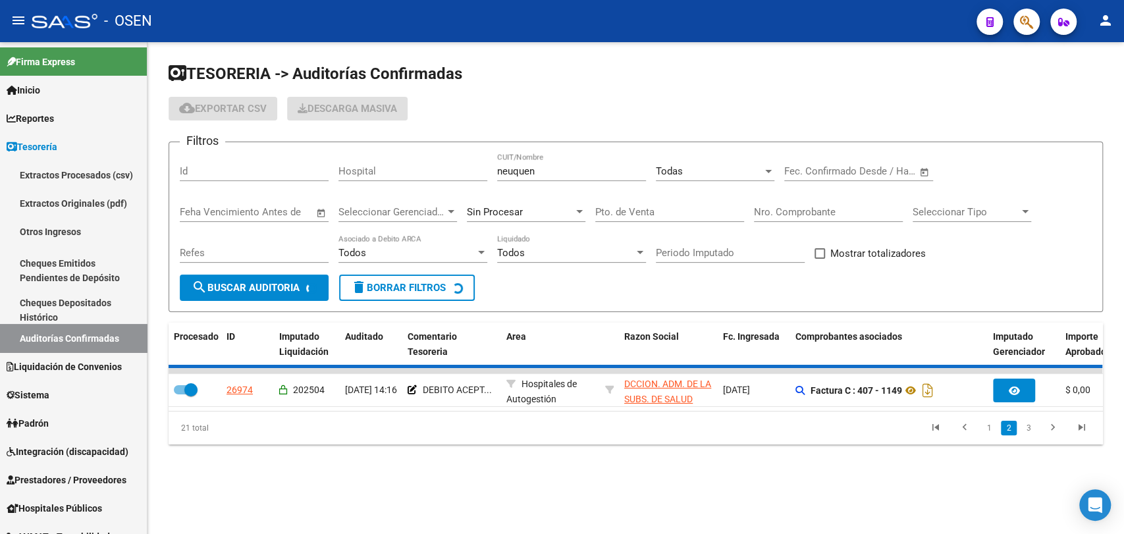
checkbox input "false"
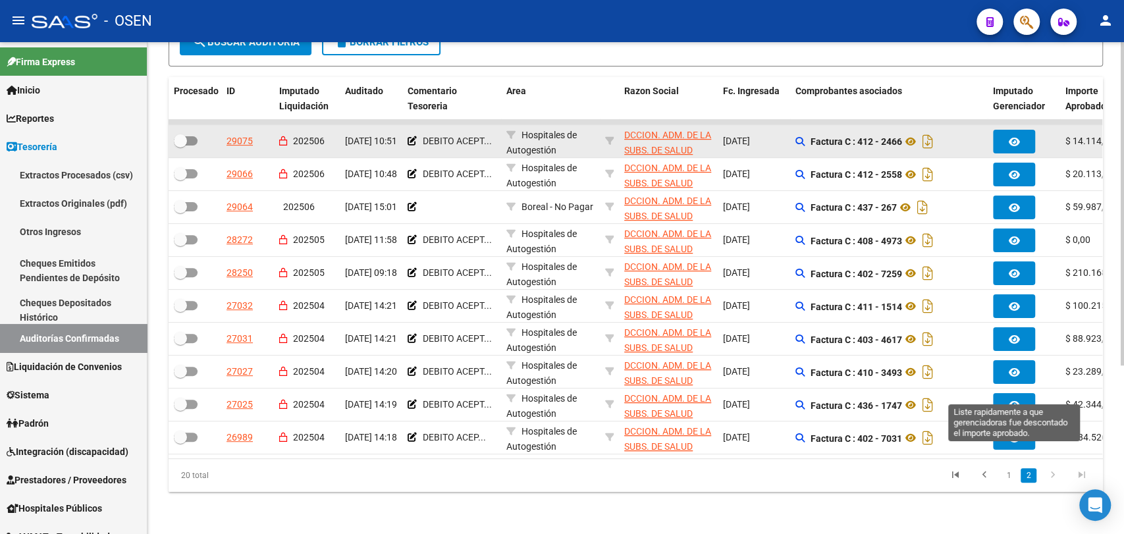
scroll to position [257, 0]
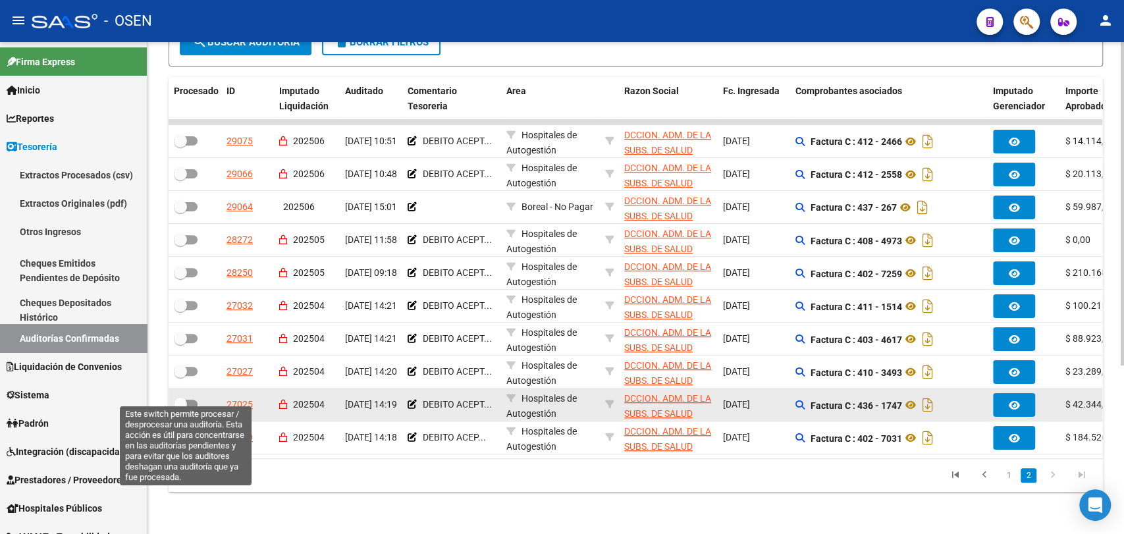
click at [187, 400] on span at bounding box center [186, 404] width 24 height 9
click at [180, 409] on input "checkbox" at bounding box center [180, 409] width 1 height 1
checkbox input "true"
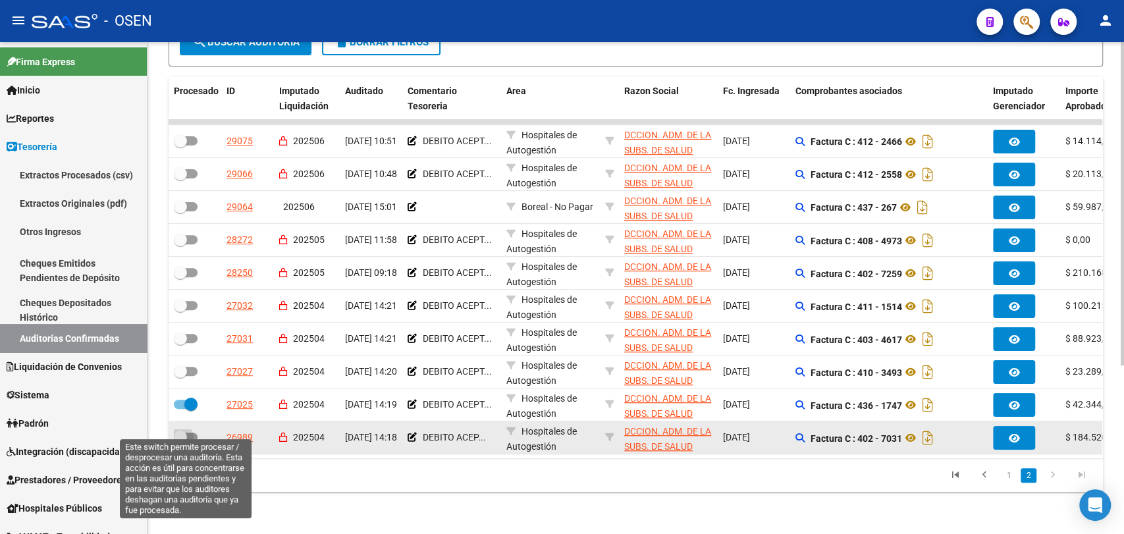
click at [181, 431] on span at bounding box center [180, 437] width 13 height 13
click at [180, 442] on input "checkbox" at bounding box center [180, 442] width 1 height 1
checkbox input "true"
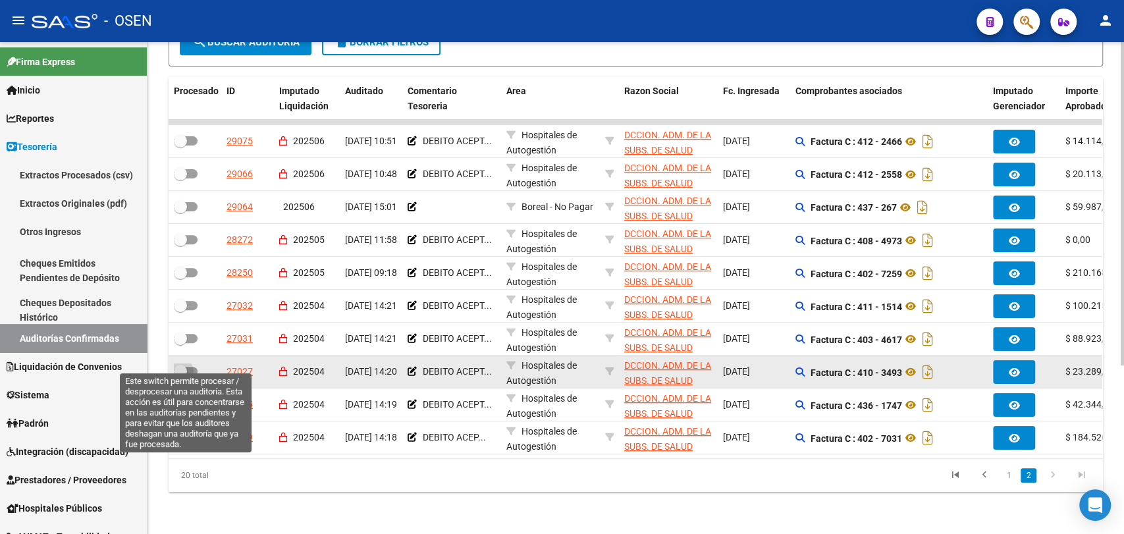
click at [180, 365] on span at bounding box center [180, 371] width 13 height 13
click at [180, 376] on input "checkbox" at bounding box center [180, 376] width 1 height 1
checkbox input "true"
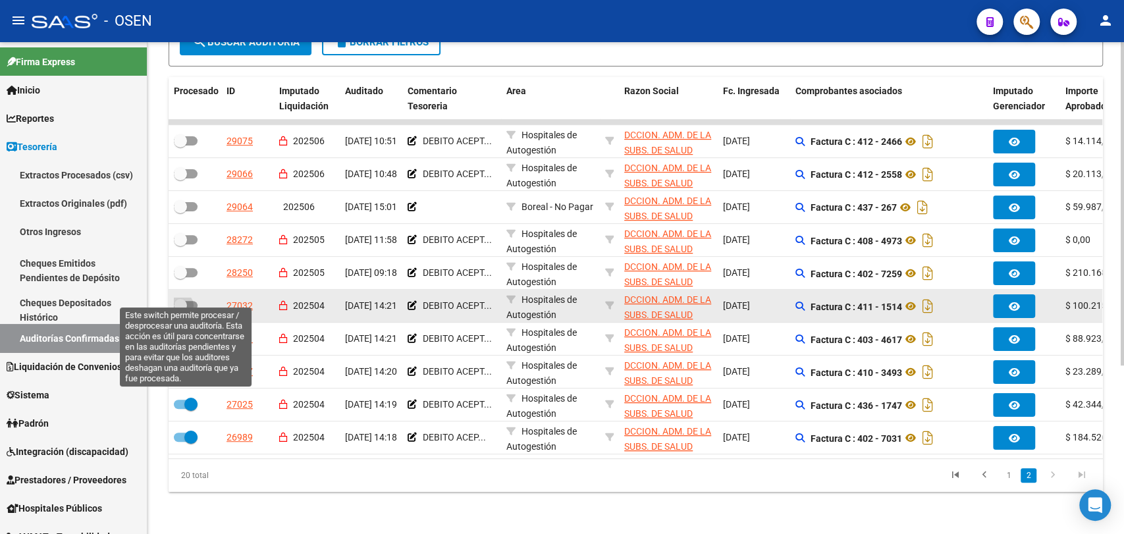
click at [186, 299] on span at bounding box center [180, 305] width 13 height 13
click at [180, 310] on input "checkbox" at bounding box center [180, 310] width 1 height 1
checkbox input "true"
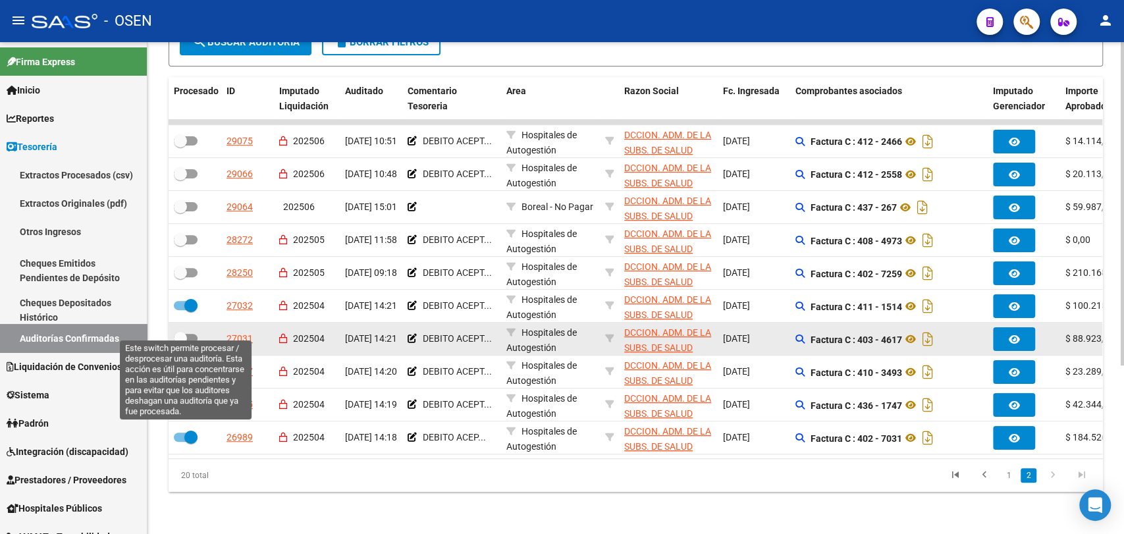
click at [184, 333] on span at bounding box center [180, 338] width 13 height 13
click at [180, 343] on input "checkbox" at bounding box center [180, 343] width 1 height 1
checkbox input "true"
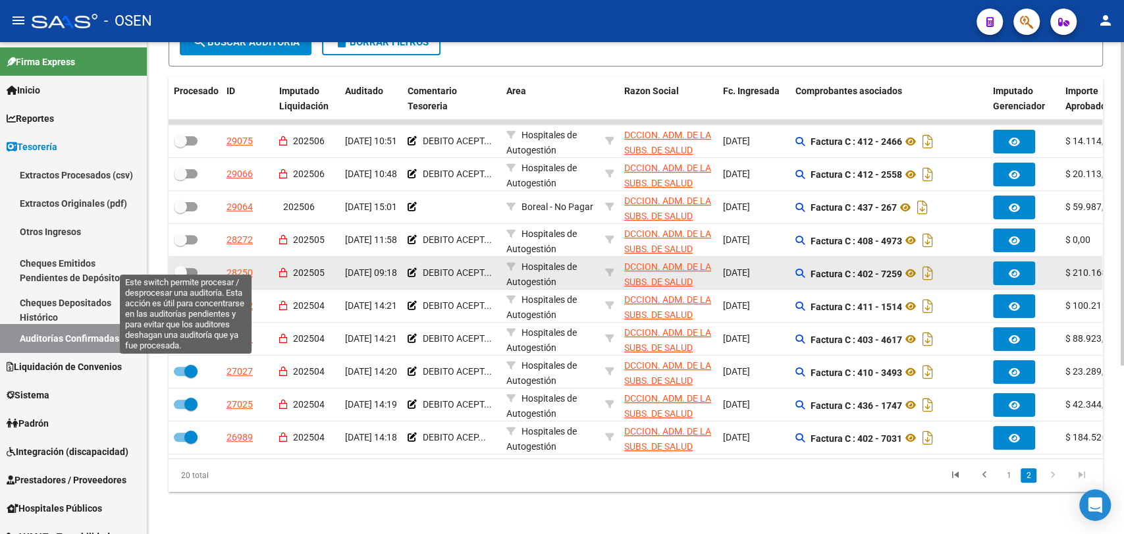
click at [188, 268] on span at bounding box center [186, 272] width 24 height 9
click at [180, 277] on input "checkbox" at bounding box center [180, 277] width 1 height 1
checkbox input "true"
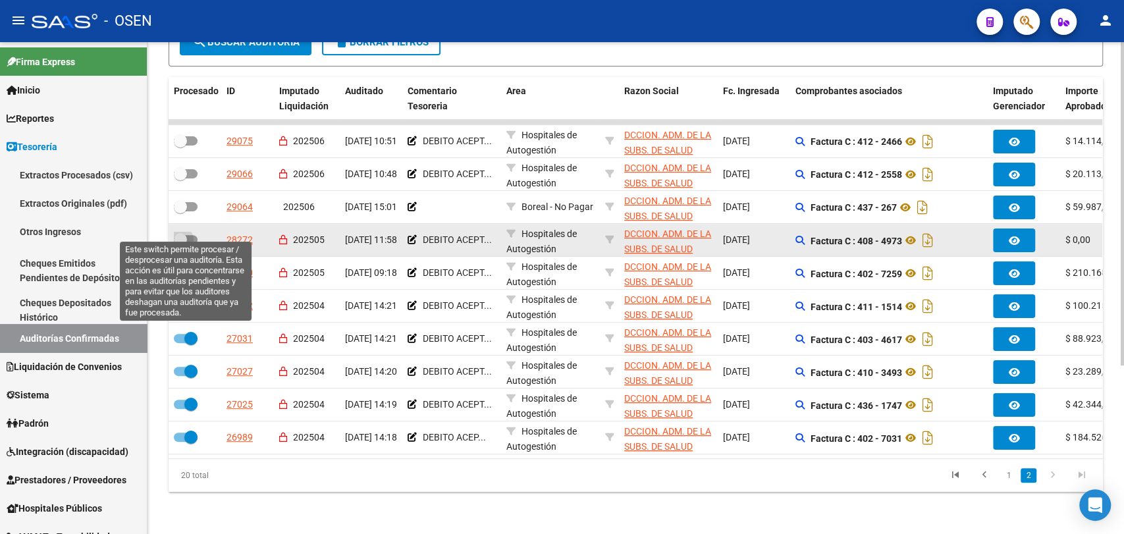
click at [177, 233] on span at bounding box center [180, 239] width 13 height 13
click at [180, 244] on input "checkbox" at bounding box center [180, 244] width 1 height 1
checkbox input "true"
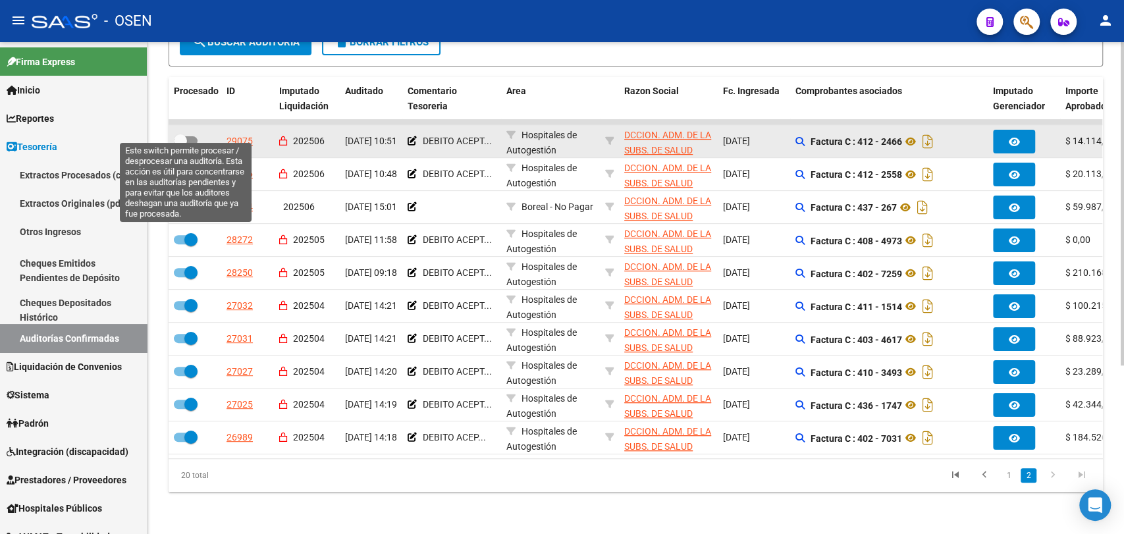
click at [183, 134] on span at bounding box center [180, 140] width 13 height 13
click at [180, 146] on input "checkbox" at bounding box center [180, 146] width 1 height 1
checkbox input "true"
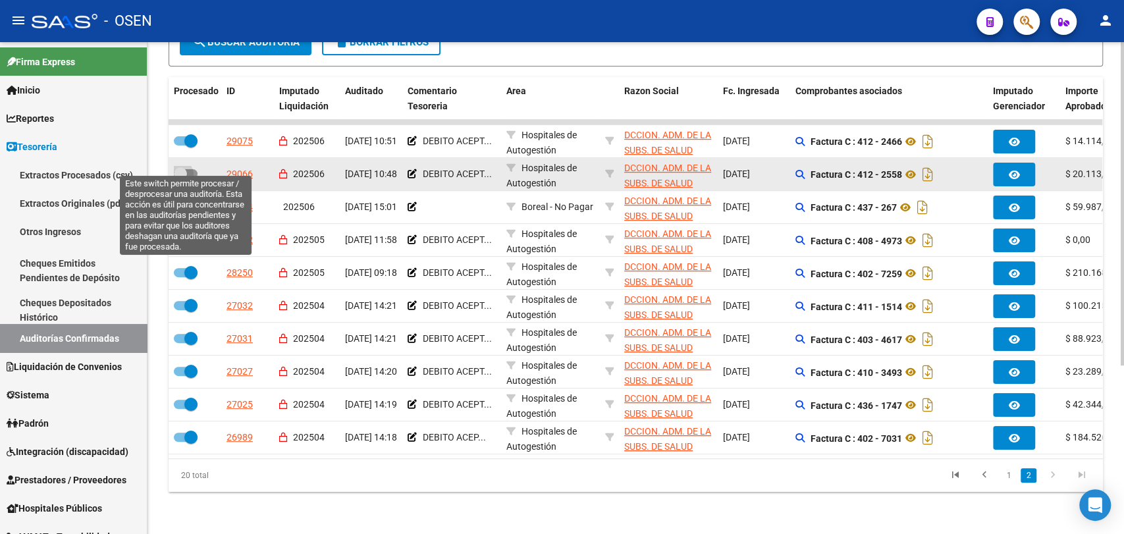
click at [190, 169] on span at bounding box center [186, 173] width 24 height 9
click at [180, 178] on input "checkbox" at bounding box center [180, 178] width 1 height 1
checkbox input "true"
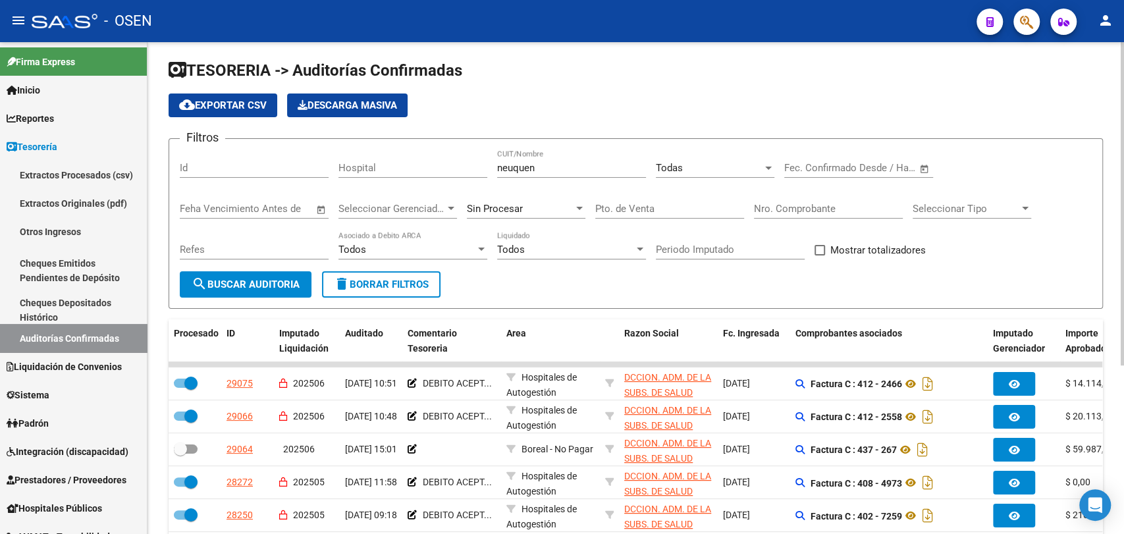
scroll to position [0, 0]
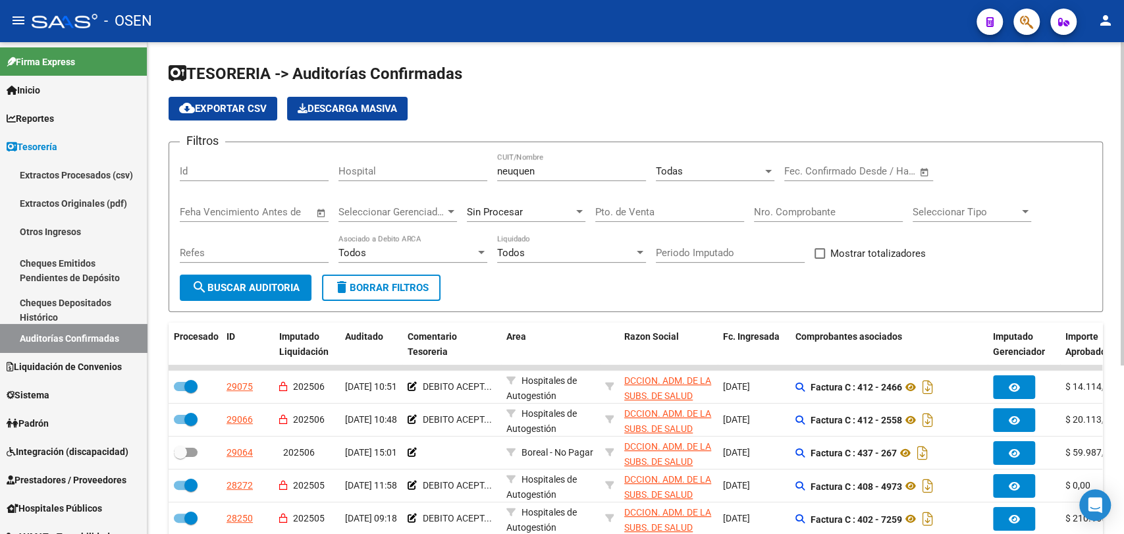
click at [271, 296] on button "search Buscar Auditoria" at bounding box center [246, 288] width 132 height 26
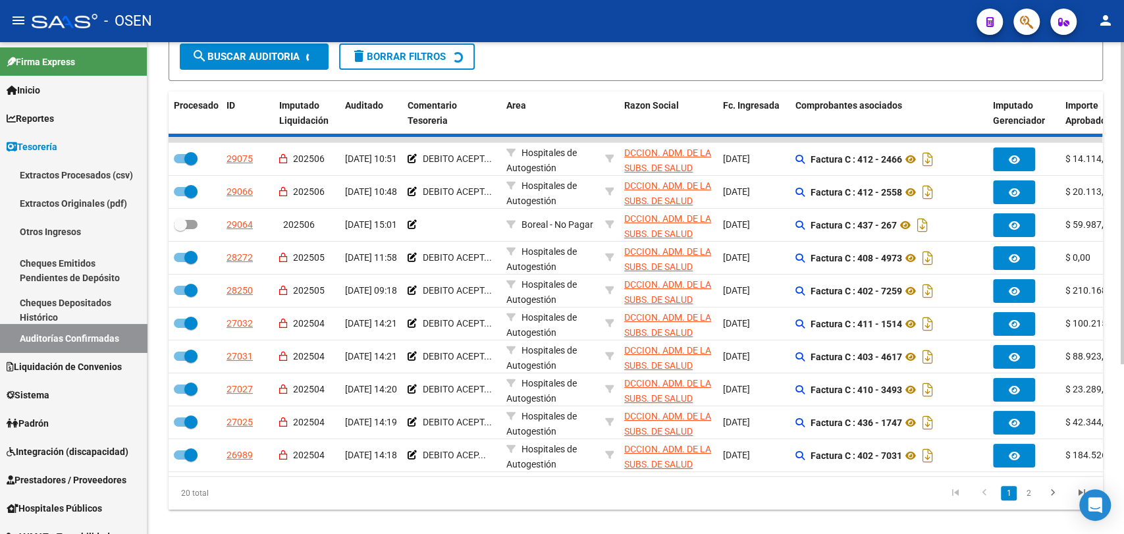
checkbox input "false"
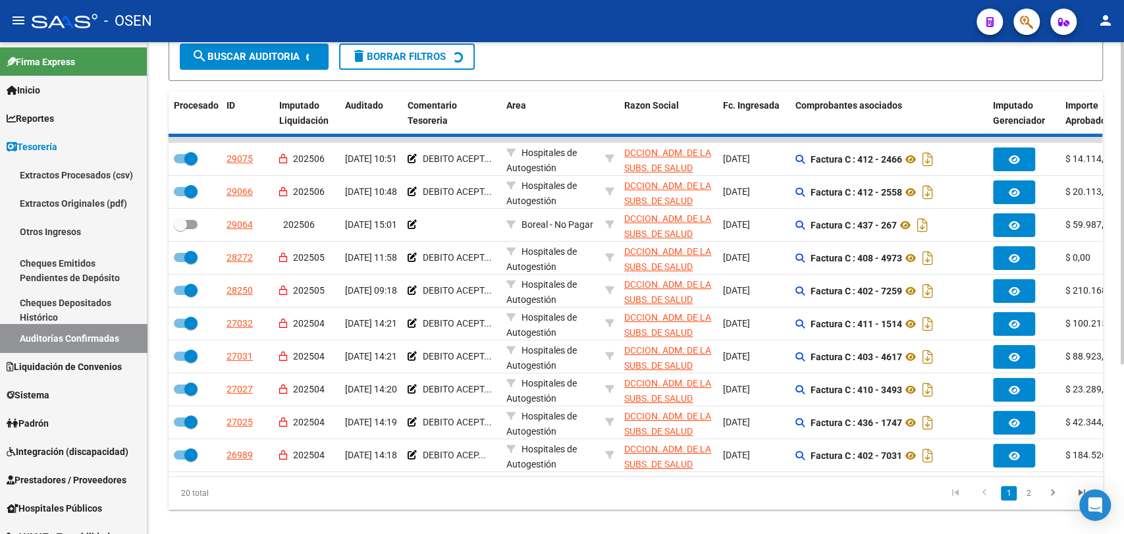
checkbox input "false"
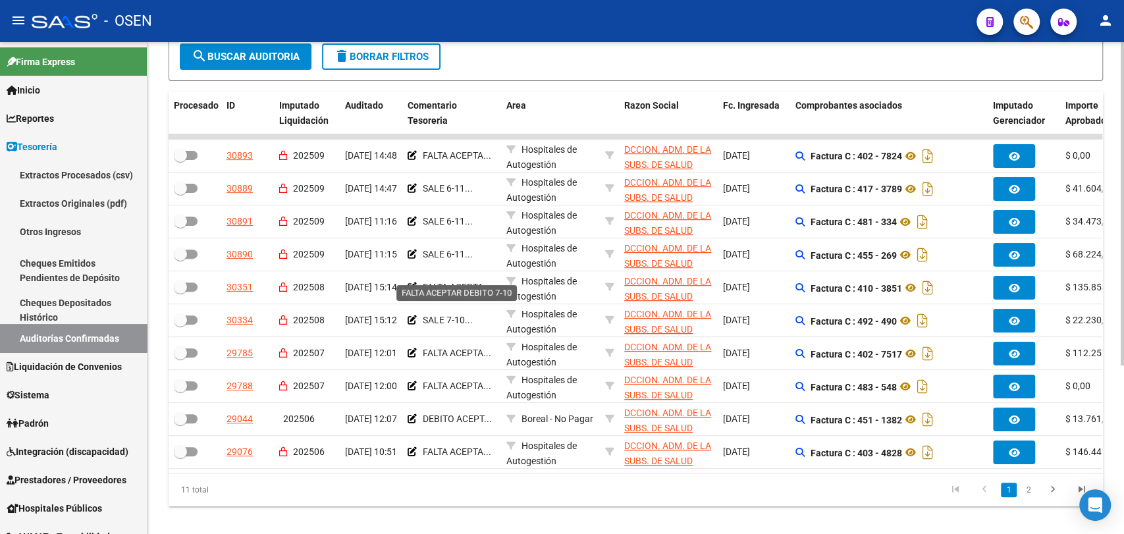
scroll to position [244, 0]
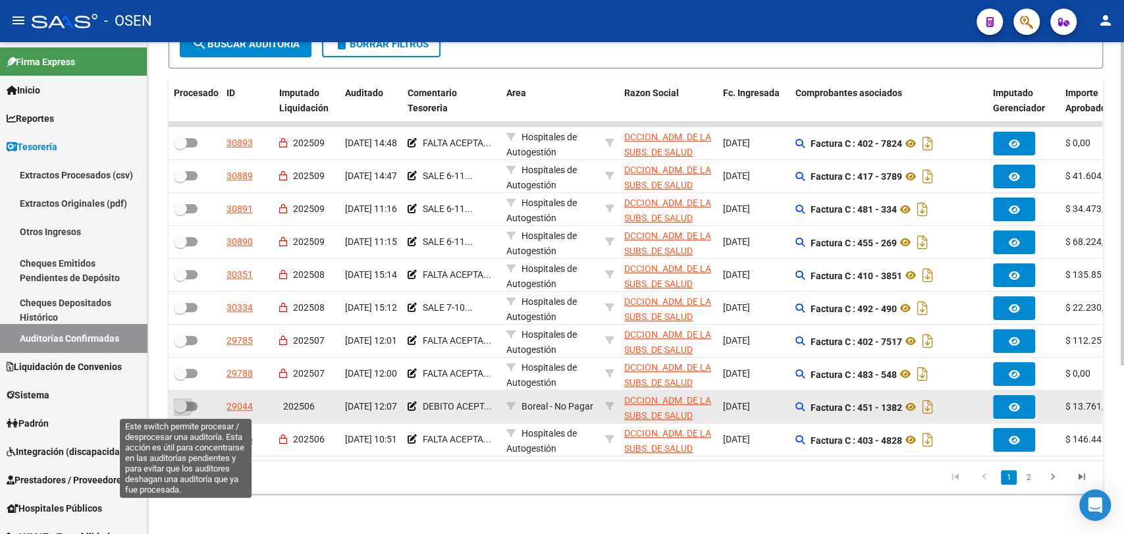
click at [186, 406] on span at bounding box center [180, 406] width 13 height 13
click at [180, 411] on input "checkbox" at bounding box center [180, 411] width 1 height 1
checkbox input "true"
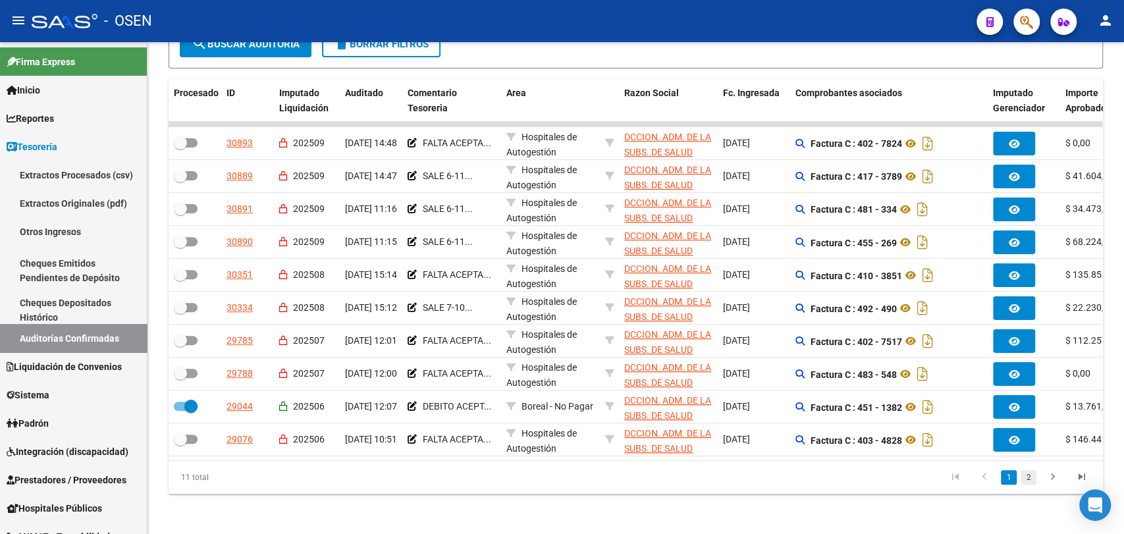
click at [1023, 485] on link "2" at bounding box center [1029, 477] width 16 height 14
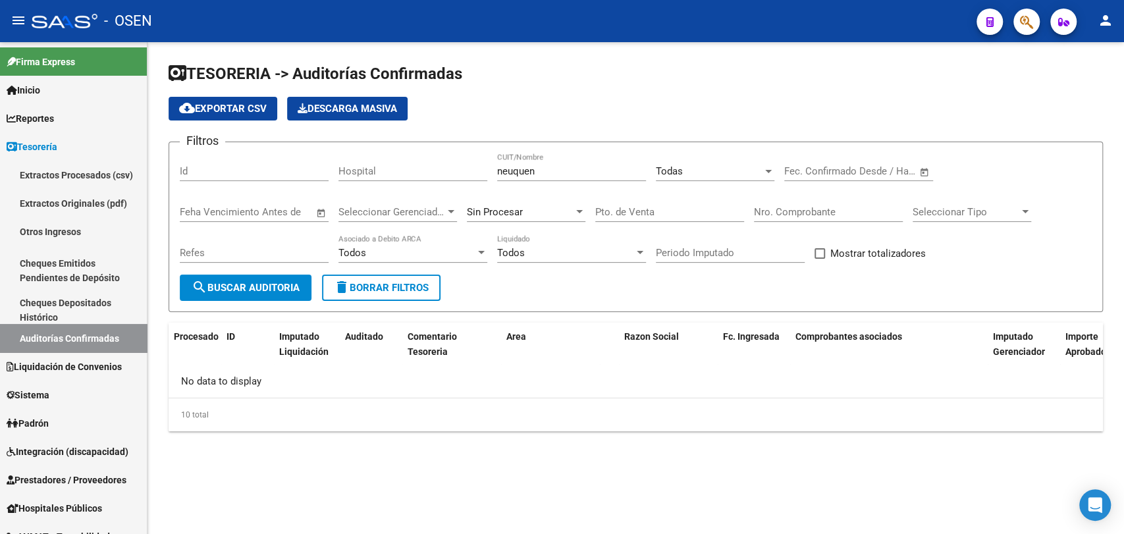
scroll to position [0, 0]
click at [255, 288] on span "search Buscar Auditoria" at bounding box center [246, 288] width 108 height 12
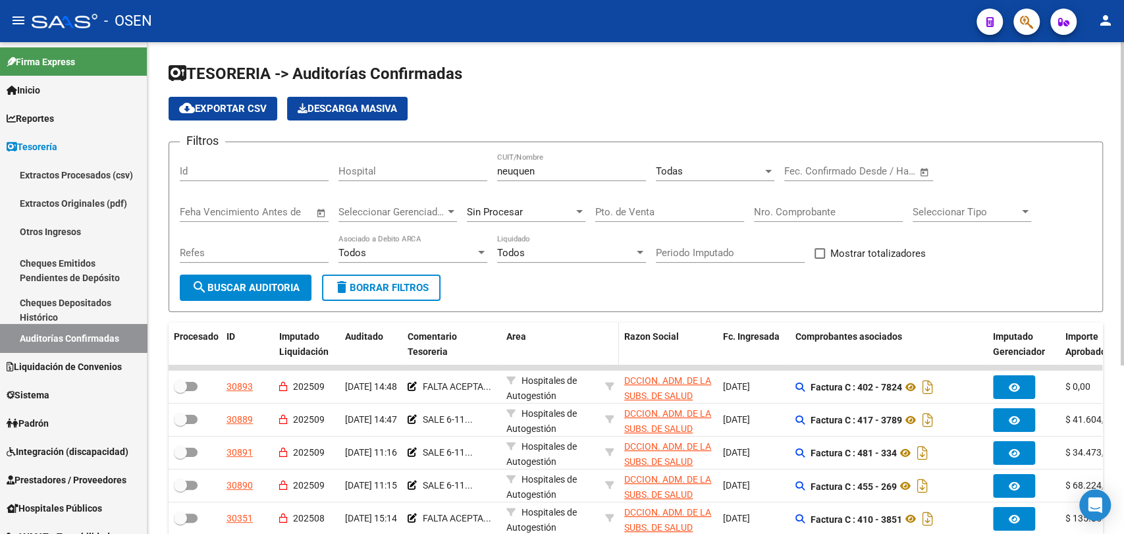
scroll to position [244, 0]
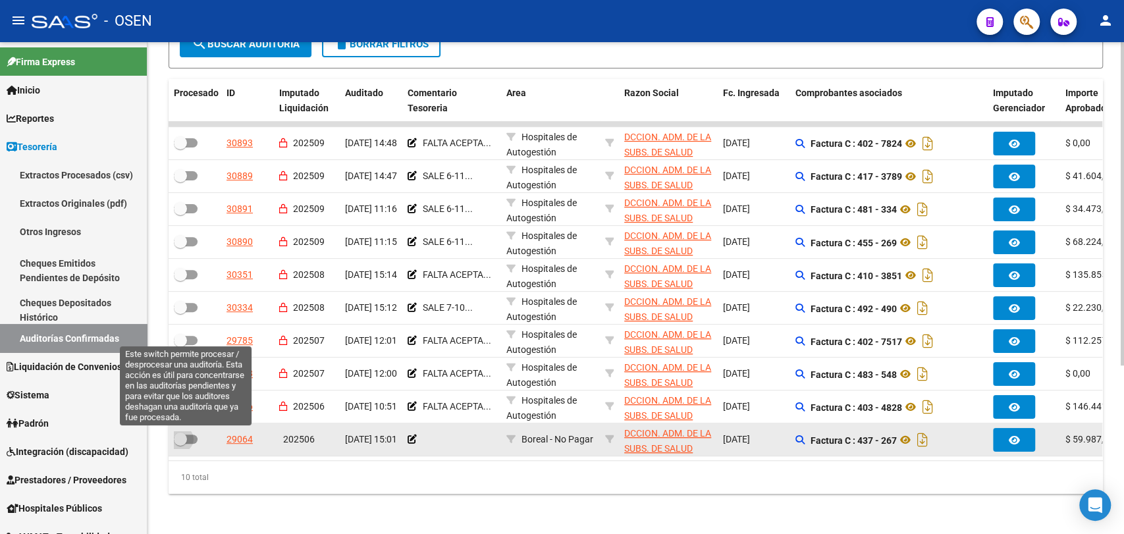
click at [190, 442] on span at bounding box center [186, 439] width 24 height 9
click at [180, 444] on input "checkbox" at bounding box center [180, 444] width 1 height 1
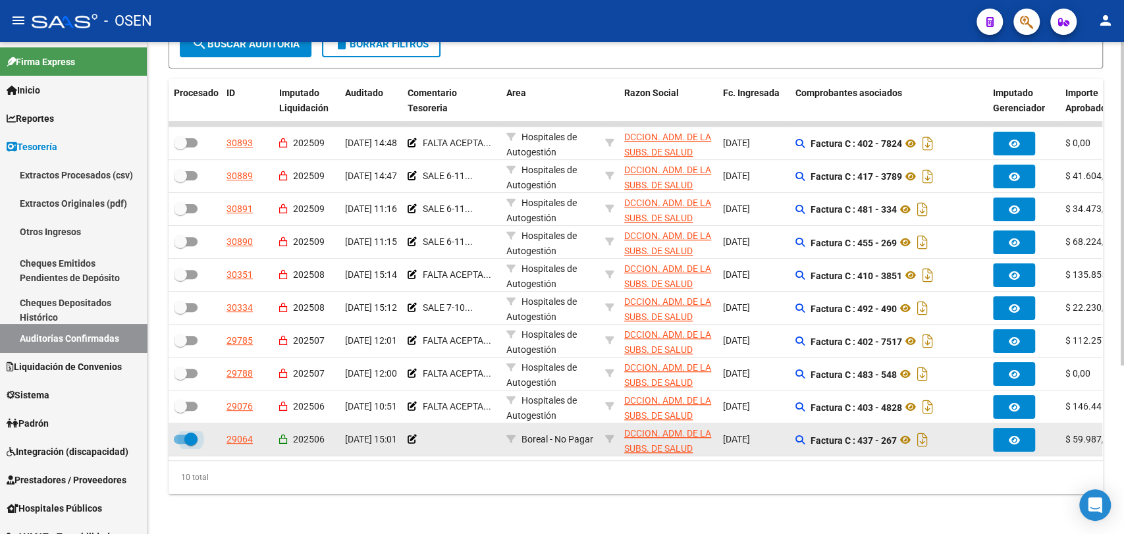
click at [190, 442] on span at bounding box center [190, 439] width 13 height 13
click at [180, 444] on input "checkbox" at bounding box center [180, 444] width 1 height 1
checkbox input "false"
click at [413, 444] on app-comentario-tesoreria at bounding box center [412, 439] width 9 height 11
click at [408, 441] on icon at bounding box center [412, 439] width 9 height 9
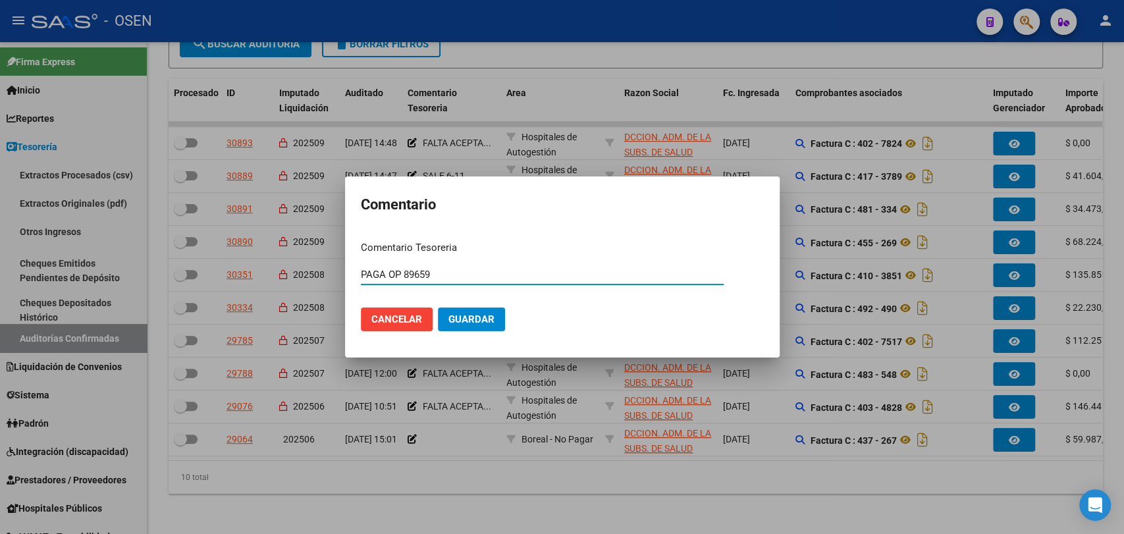
type input "PAGA OP 89659"
click at [438, 308] on button "Guardar" at bounding box center [471, 320] width 67 height 24
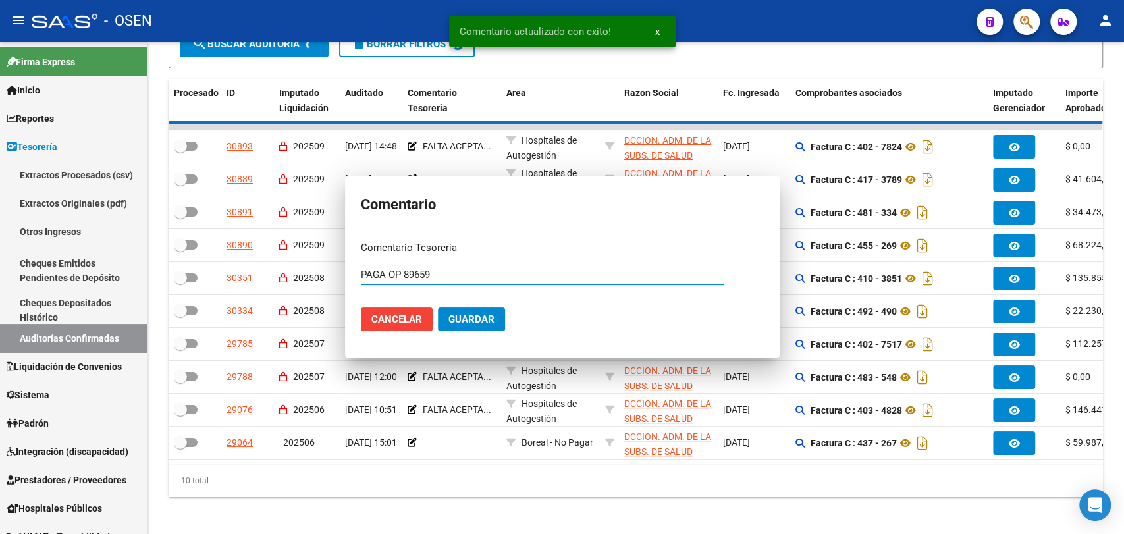
scroll to position [245, 0]
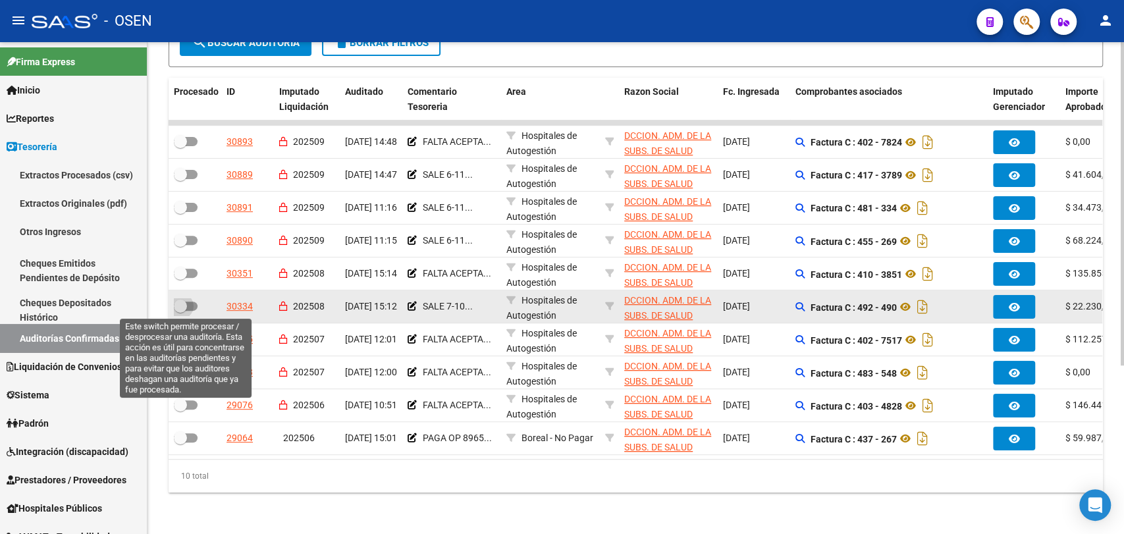
click at [180, 311] on span at bounding box center [180, 306] width 13 height 13
click at [180, 311] on input "checkbox" at bounding box center [180, 311] width 1 height 1
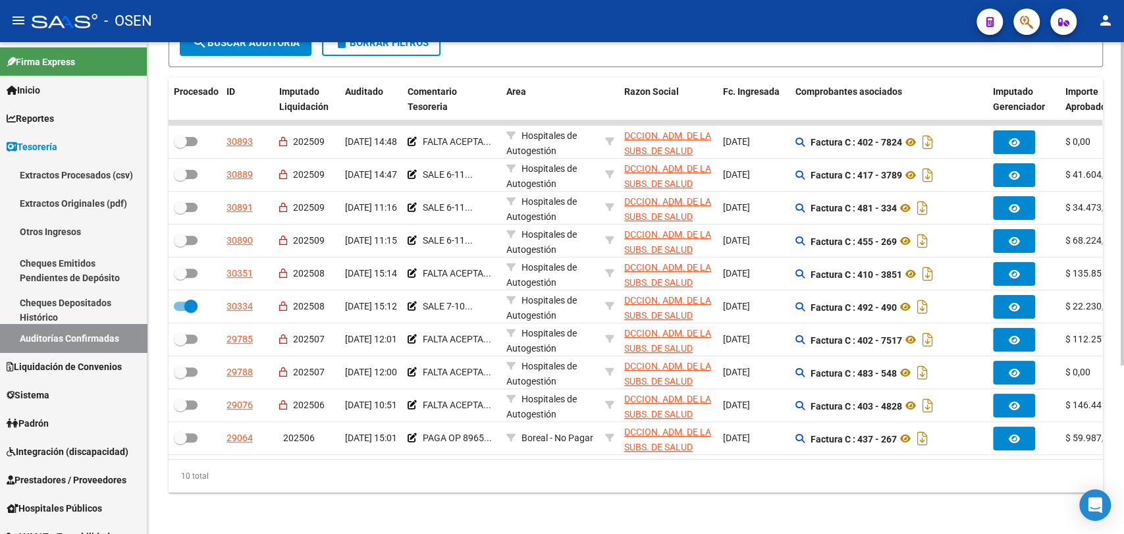
click at [281, 51] on button "search Buscar Auditoria" at bounding box center [246, 43] width 132 height 26
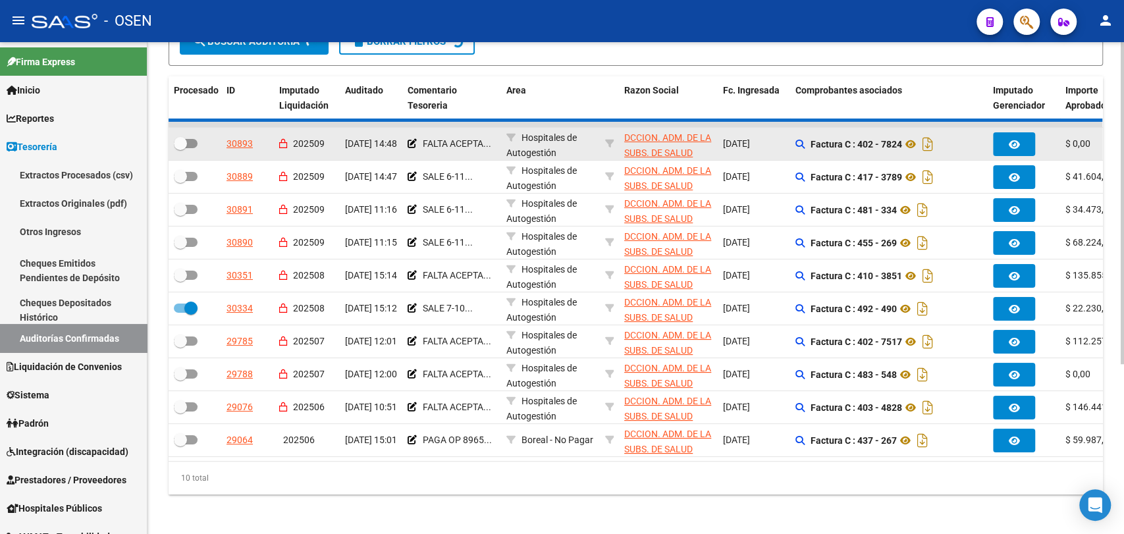
checkbox input "false"
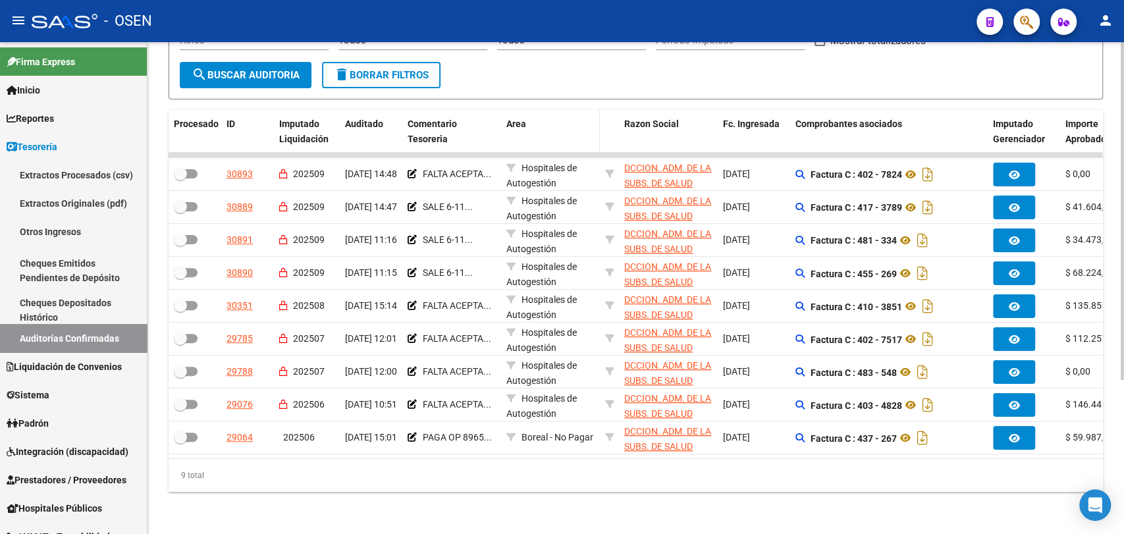
scroll to position [0, 0]
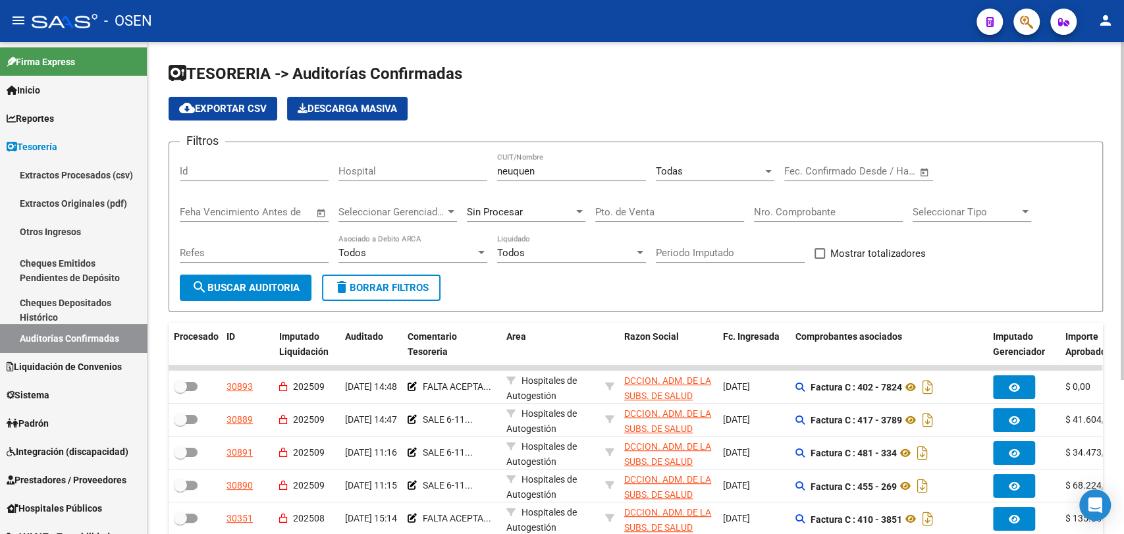
click at [232, 294] on button "search Buscar Auditoria" at bounding box center [246, 288] width 132 height 26
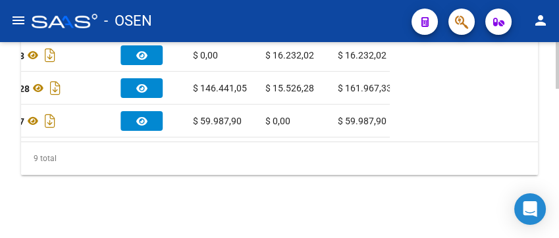
scroll to position [0, 662]
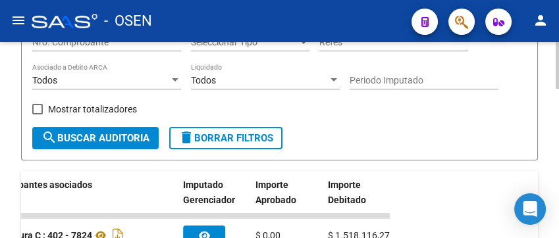
scroll to position [236, 0]
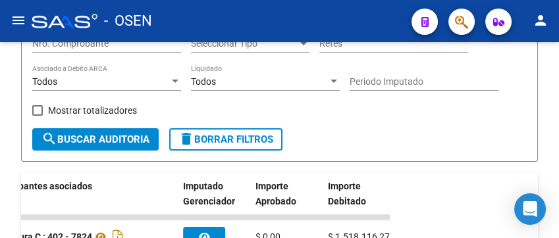
click at [385, 22] on div "- OSEN" at bounding box center [216, 21] width 369 height 29
click at [132, 51] on div "Nro. Comprobante" at bounding box center [106, 39] width 149 height 26
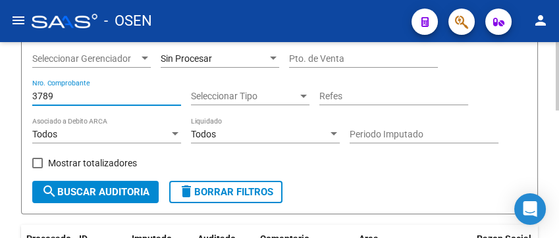
scroll to position [196, 0]
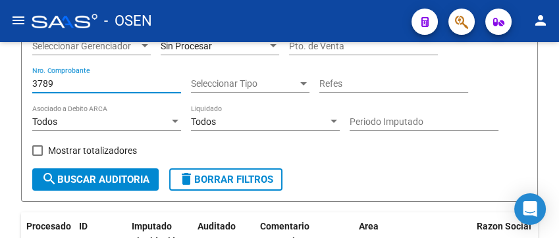
drag, startPoint x: 72, startPoint y: 89, endPoint x: -211, endPoint y: 61, distance: 283.9
click at [0, 61] on html "menu - OSEN person Firma Express Inicio Calendario SSS Instructivos Contacto OS…" at bounding box center [279, 119] width 559 height 238
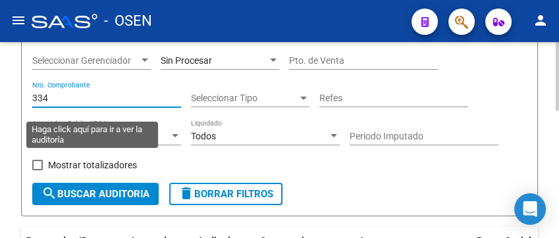
scroll to position [169, 0]
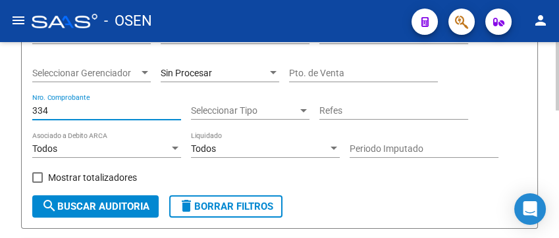
drag, startPoint x: 52, startPoint y: 114, endPoint x: 3, endPoint y: 120, distance: 49.7
click at [3, 120] on div "TESORERIA -> Auditorías Confirmadas cloud_download Exportar CSV Descarga Masiva…" at bounding box center [279, 148] width 559 height 548
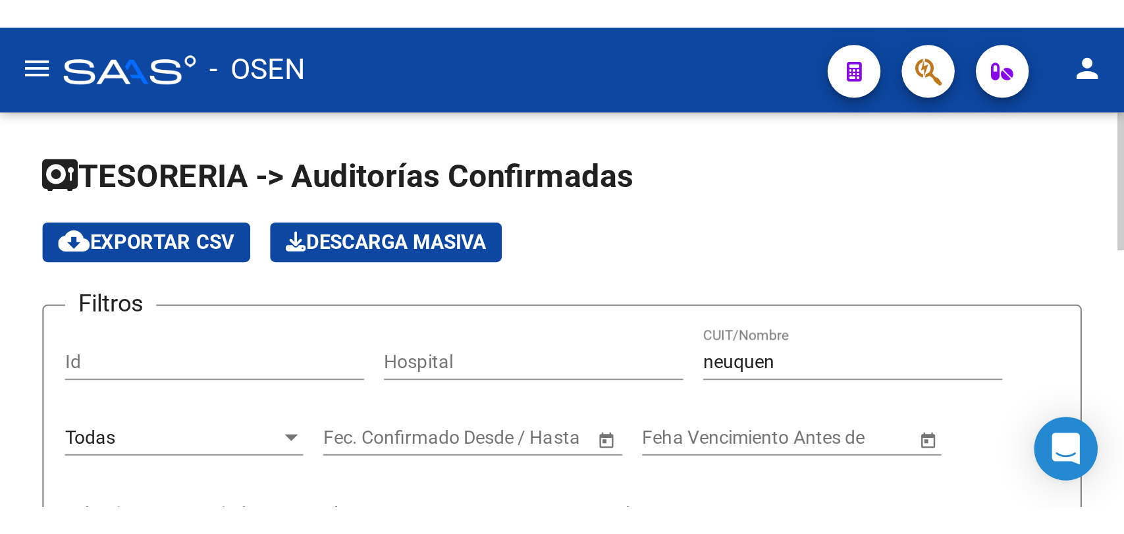
scroll to position [196, 0]
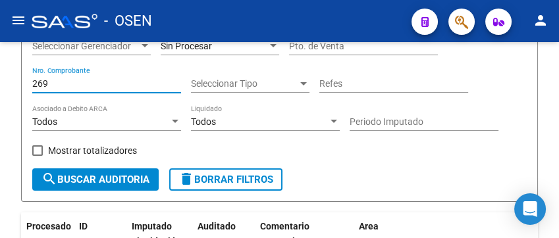
drag, startPoint x: 95, startPoint y: 87, endPoint x: -136, endPoint y: 51, distance: 234.0
click at [0, 51] on html "menu - OSEN person Firma Express Inicio Calendario SSS Instructivos Contacto OS…" at bounding box center [279, 119] width 559 height 238
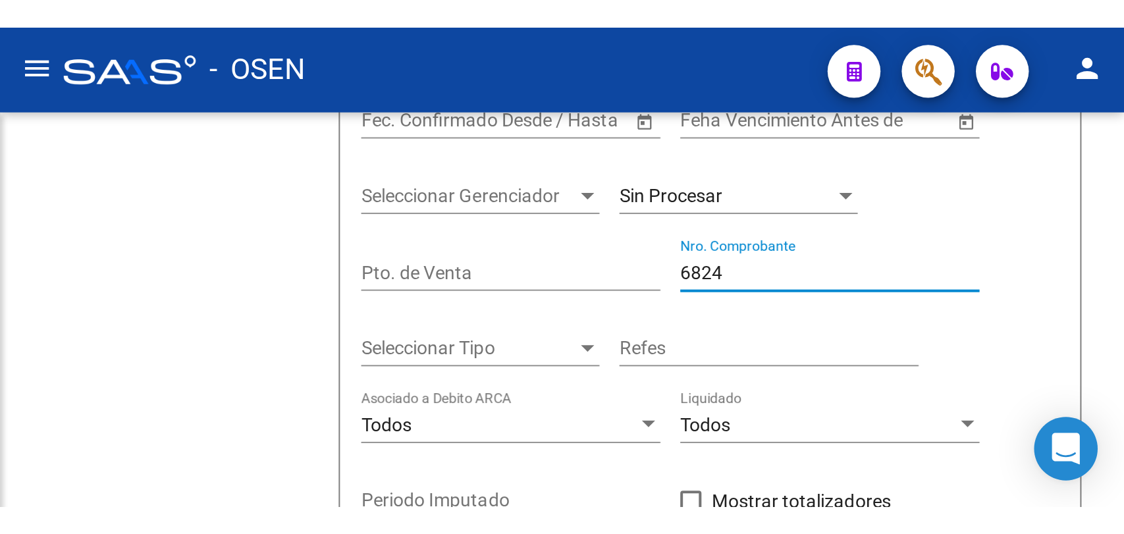
scroll to position [0, 0]
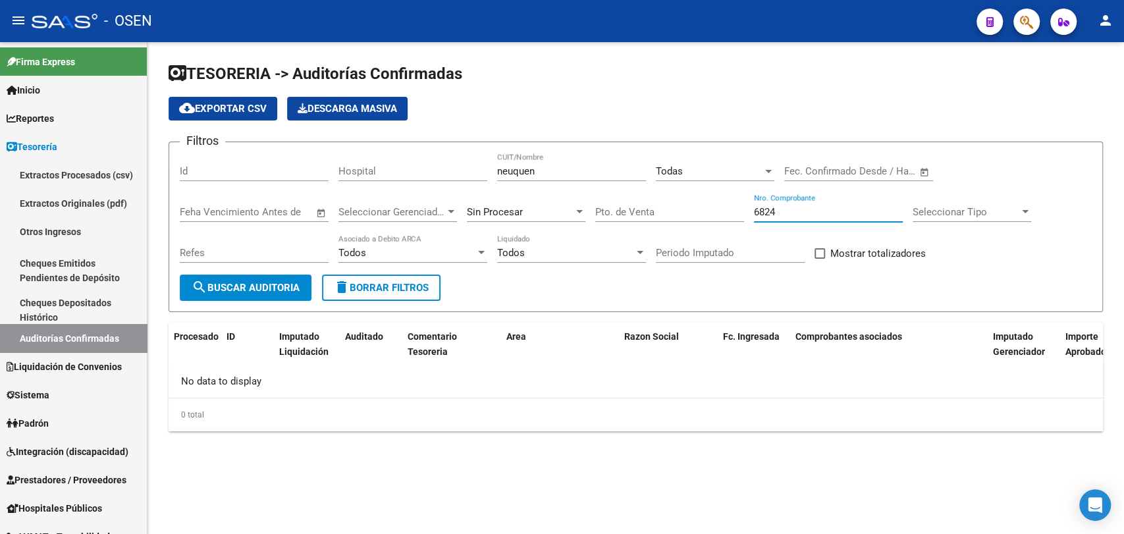
type input "6824"
drag, startPoint x: 558, startPoint y: 165, endPoint x: 341, endPoint y: 176, distance: 217.6
click at [378, 173] on div "Filtros Id Hospital neuquen CUIT/Nombre Todas Seleccionar Area Fecha inicio – F…" at bounding box center [636, 214] width 912 height 122
click at [246, 291] on span "search Buscar Auditoria" at bounding box center [246, 288] width 108 height 12
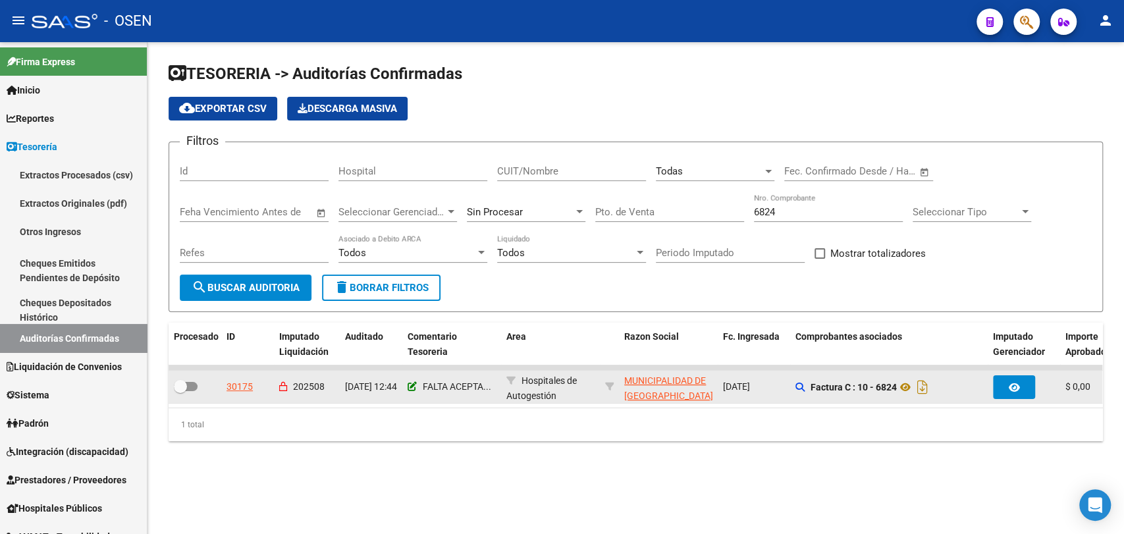
click at [408, 385] on datatable-body-cell "FALTA ACEPTA..." at bounding box center [451, 387] width 99 height 32
click at [410, 387] on icon at bounding box center [412, 386] width 9 height 9
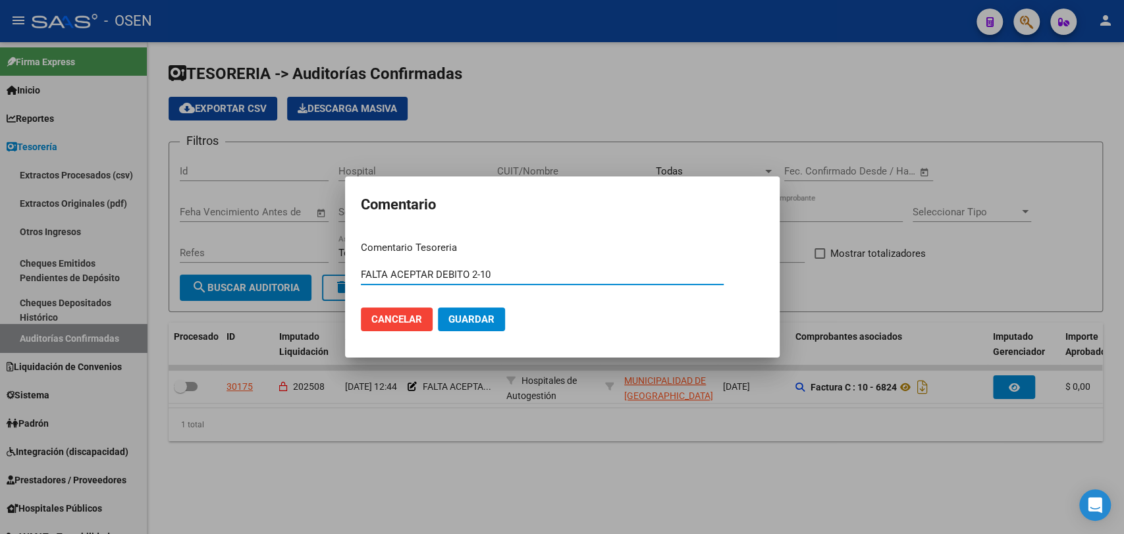
drag, startPoint x: 495, startPoint y: 279, endPoint x: 380, endPoint y: 286, distance: 115.4
click at [380, 286] on div "FALTA ACEPTAR DEBITO 2-10 Ingresar el comentario" at bounding box center [542, 281] width 363 height 32
type input "F"
type input "DEBITO ACEPTADO"
click at [438, 308] on button "Guardar" at bounding box center [471, 320] width 67 height 24
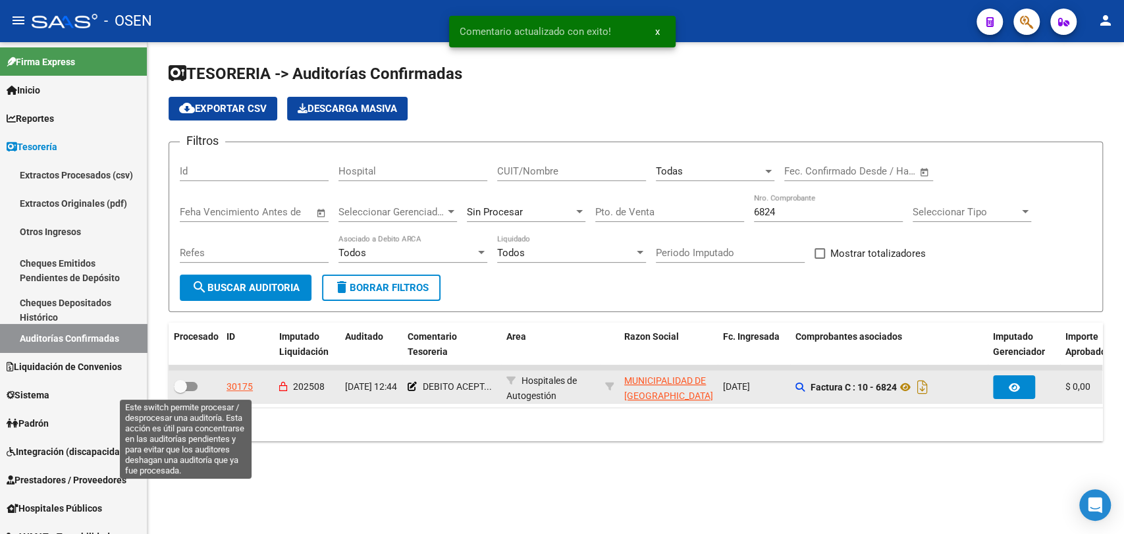
click at [186, 385] on span at bounding box center [180, 386] width 13 height 13
click at [180, 391] on input "checkbox" at bounding box center [180, 391] width 1 height 1
checkbox input "true"
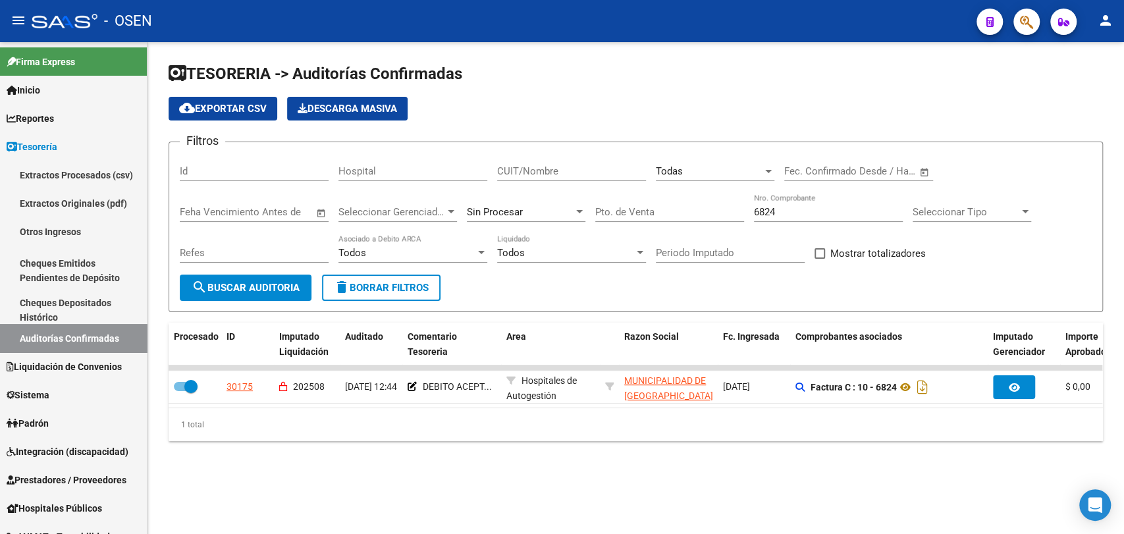
click at [788, 217] on div "6824 Nro. Comprobante" at bounding box center [828, 208] width 149 height 28
drag, startPoint x: 795, startPoint y: 211, endPoint x: 547, endPoint y: 207, distance: 248.3
click at [581, 202] on div "Filtros Id Hospital CUIT/Nombre Todas Seleccionar Area Fecha inicio – Fecha fin…" at bounding box center [636, 214] width 912 height 122
type input "51"
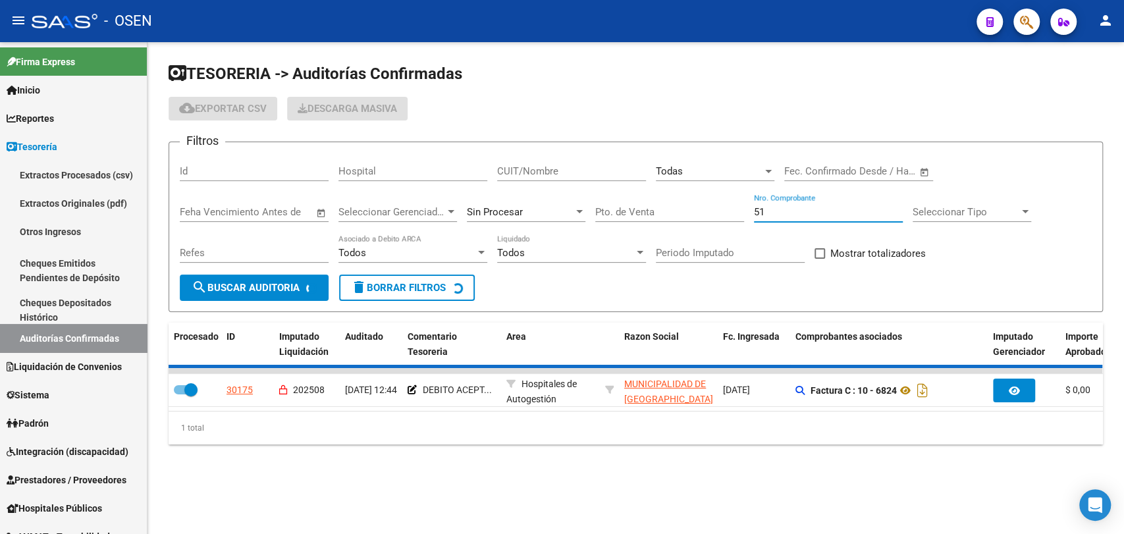
checkbox input "false"
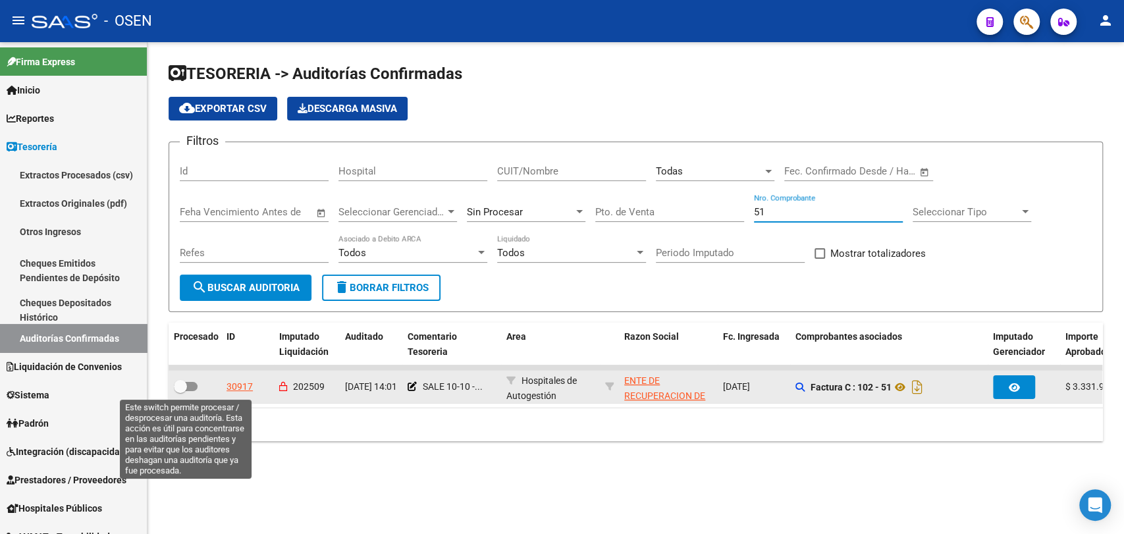
type input "51"
click at [181, 389] on span at bounding box center [180, 386] width 13 height 13
click at [180, 391] on input "checkbox" at bounding box center [180, 391] width 1 height 1
checkbox input "true"
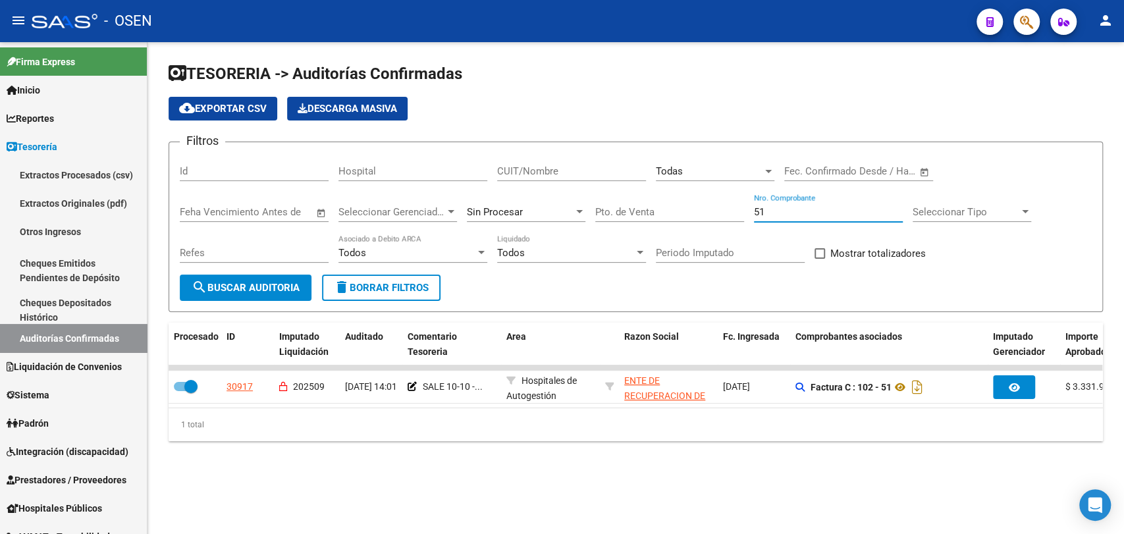
drag, startPoint x: 788, startPoint y: 212, endPoint x: 690, endPoint y: 219, distance: 98.3
click at [690, 219] on div "Filtros Id Hospital CUIT/Nombre Todas Seleccionar Area Fecha inicio – Fecha fin…" at bounding box center [636, 214] width 912 height 122
type input "630"
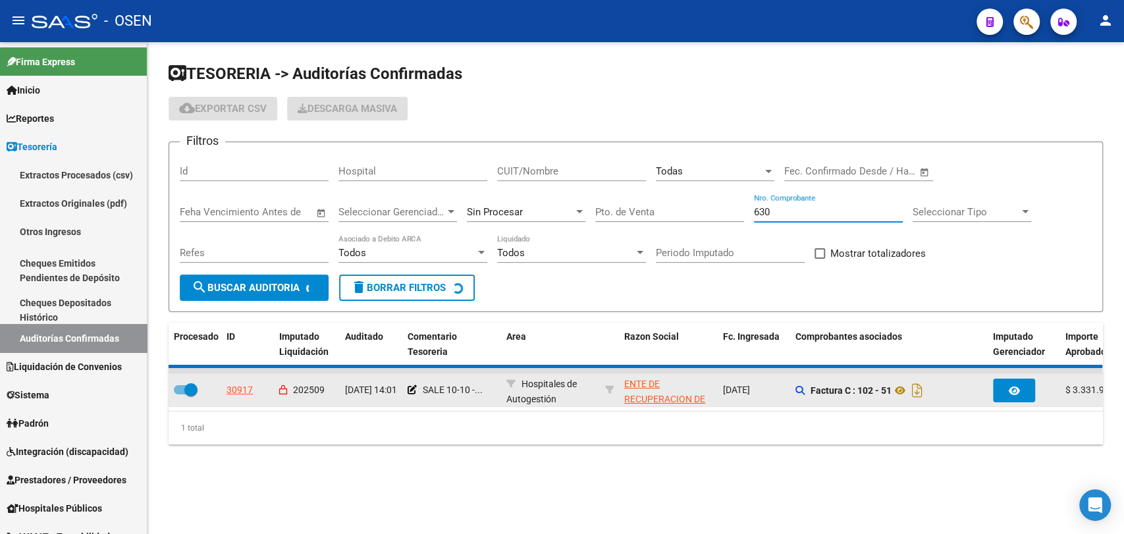
checkbox input "false"
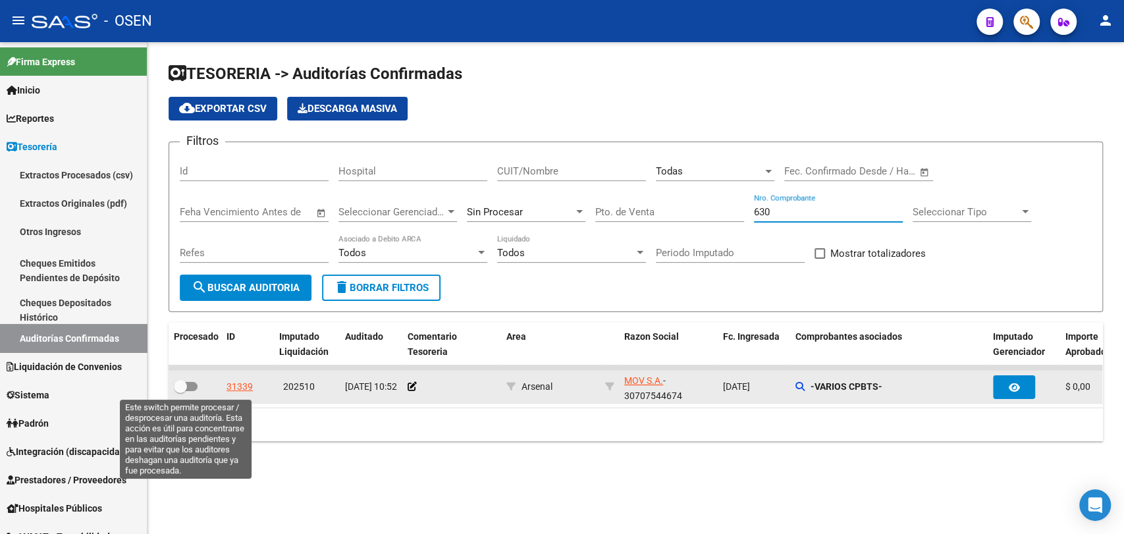
type input "630"
click at [194, 393] on label at bounding box center [186, 387] width 24 height 16
click at [180, 392] on input "checkbox" at bounding box center [180, 391] width 1 height 1
checkbox input "true"
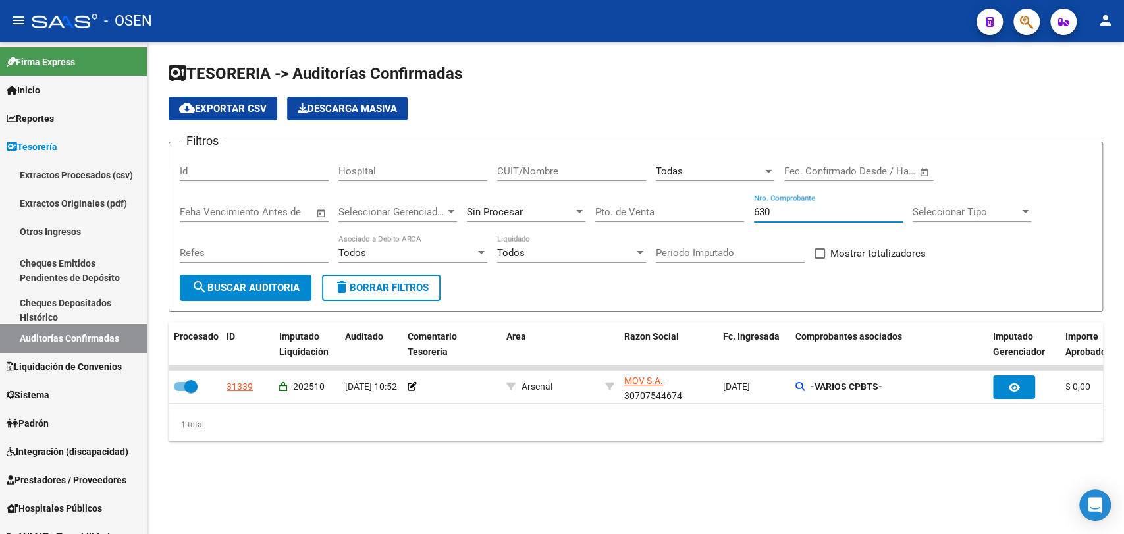
drag, startPoint x: 778, startPoint y: 214, endPoint x: 730, endPoint y: 219, distance: 48.3
click at [730, 219] on div "Filtros Id Hospital CUIT/Nombre Todas Seleccionar Area Fecha inicio – Fecha fin…" at bounding box center [636, 214] width 912 height 122
type input "826"
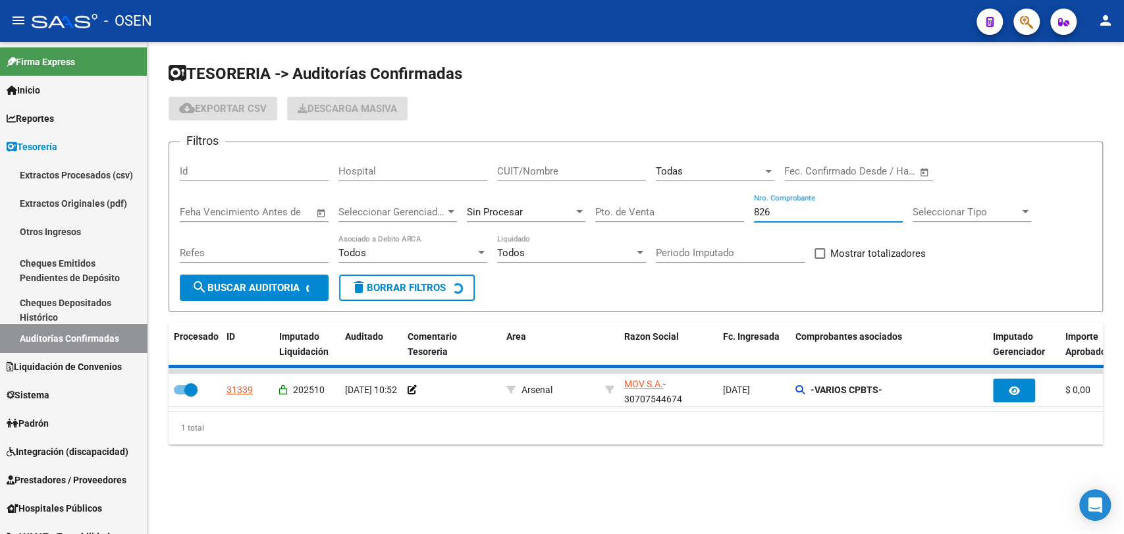
checkbox input "false"
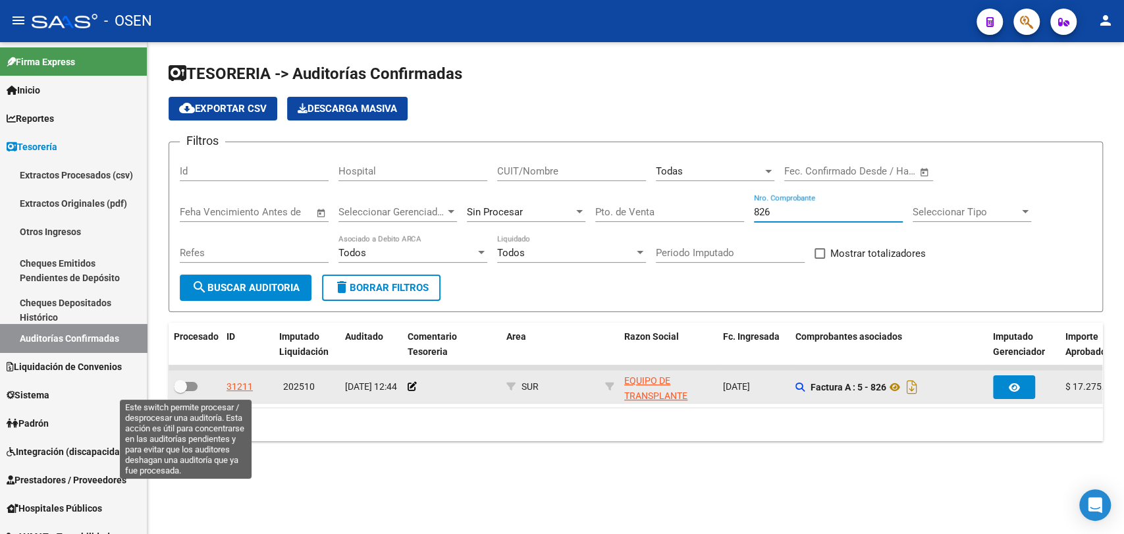
type input "826"
click at [176, 381] on span at bounding box center [180, 386] width 13 height 13
click at [180, 391] on input "checkbox" at bounding box center [180, 391] width 1 height 1
checkbox input "true"
